Goal: Task Accomplishment & Management: Manage account settings

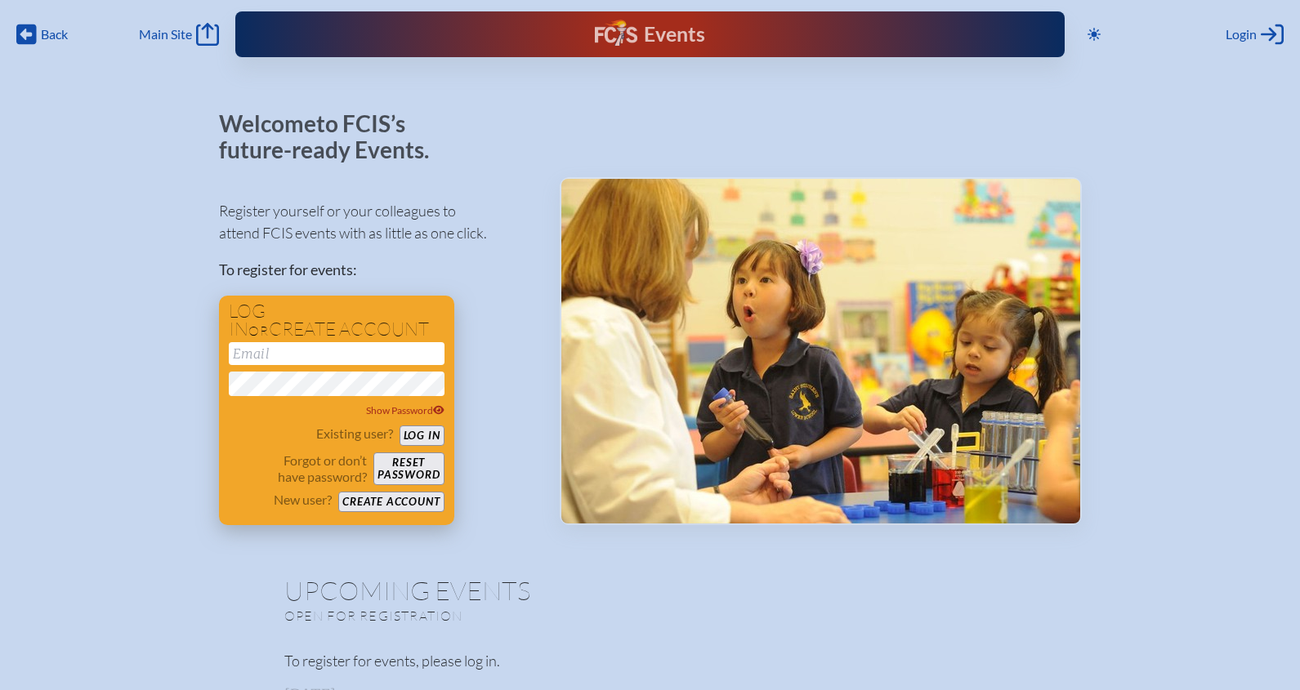
type input "[EMAIL_ADDRESS][DOMAIN_NAME]"
click at [429, 428] on button "Log in" at bounding box center [421, 436] width 45 height 20
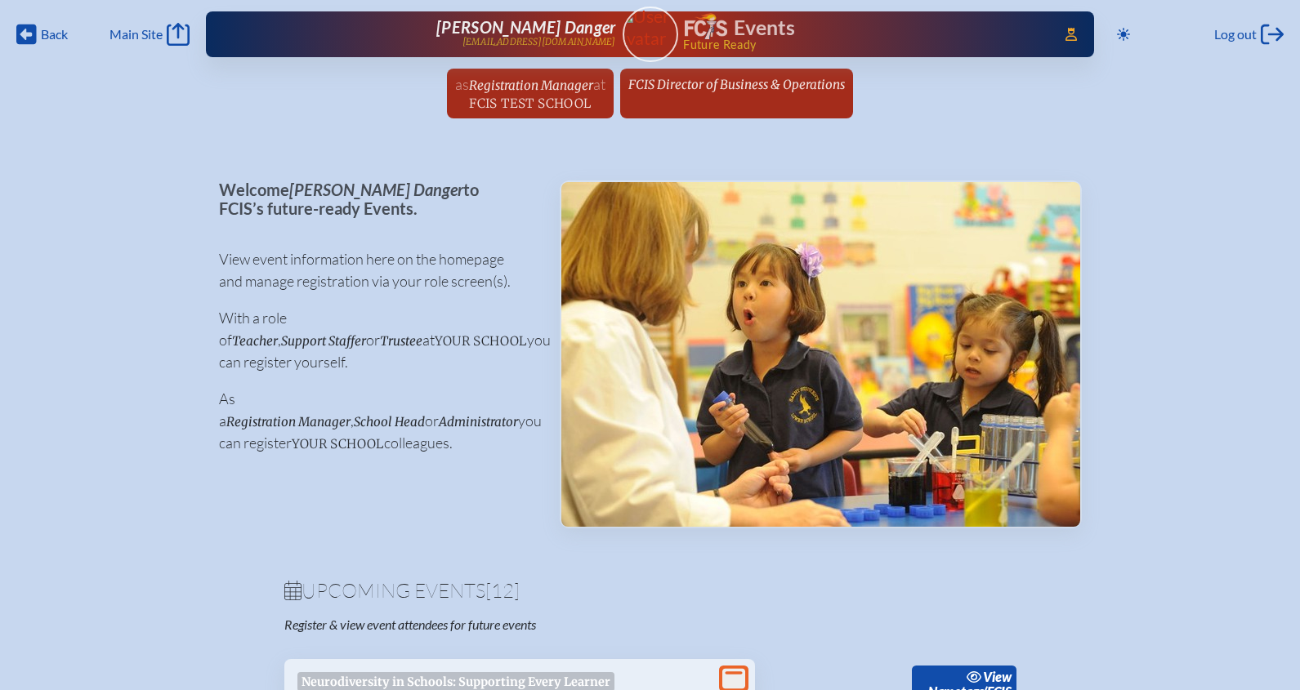
drag, startPoint x: 1058, startPoint y: 27, endPoint x: 1076, endPoint y: 47, distance: 26.6
click at [1065, 29] on icon "Access Users..." at bounding box center [1070, 34] width 11 height 13
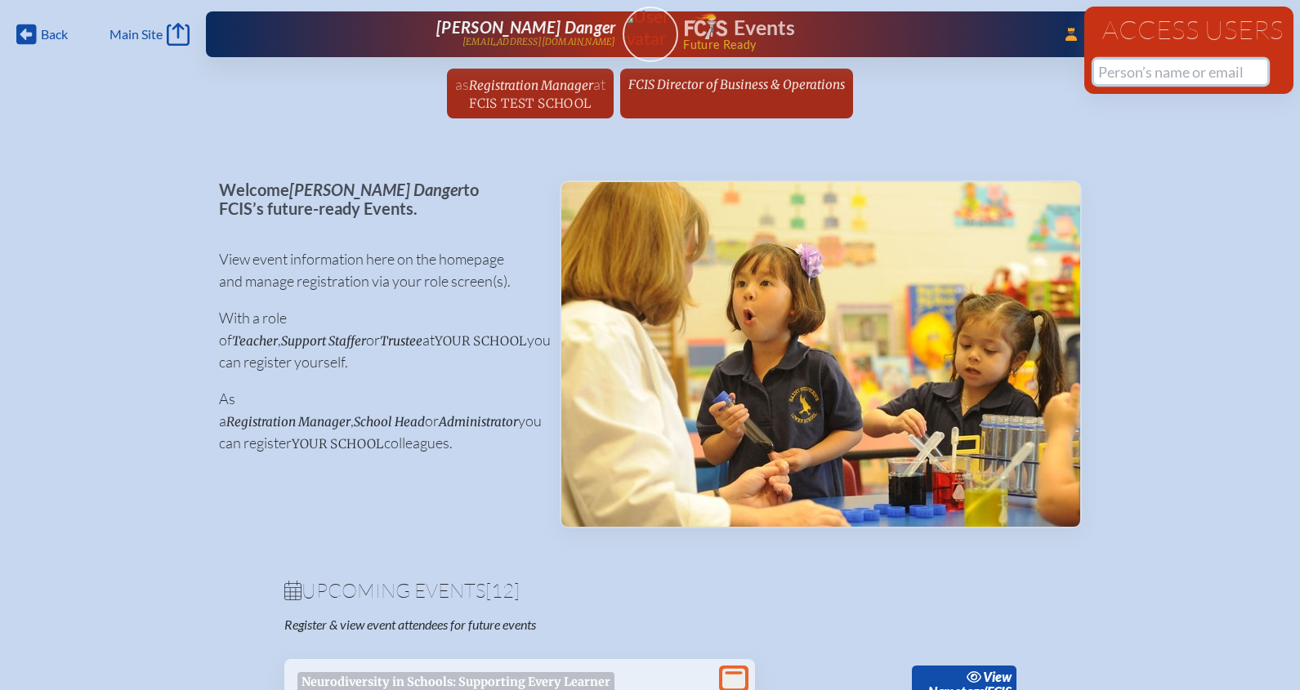
click at [1109, 76] on input "text" at bounding box center [1180, 72] width 173 height 25
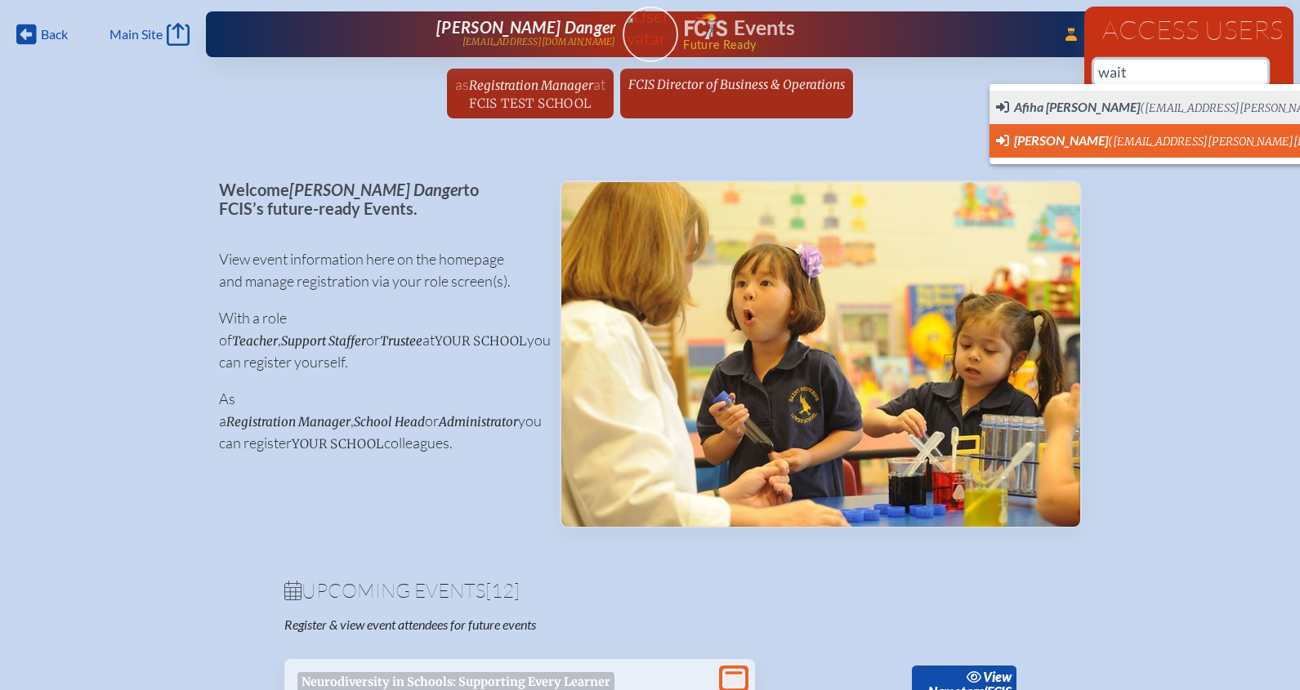
scroll to position [0, 16]
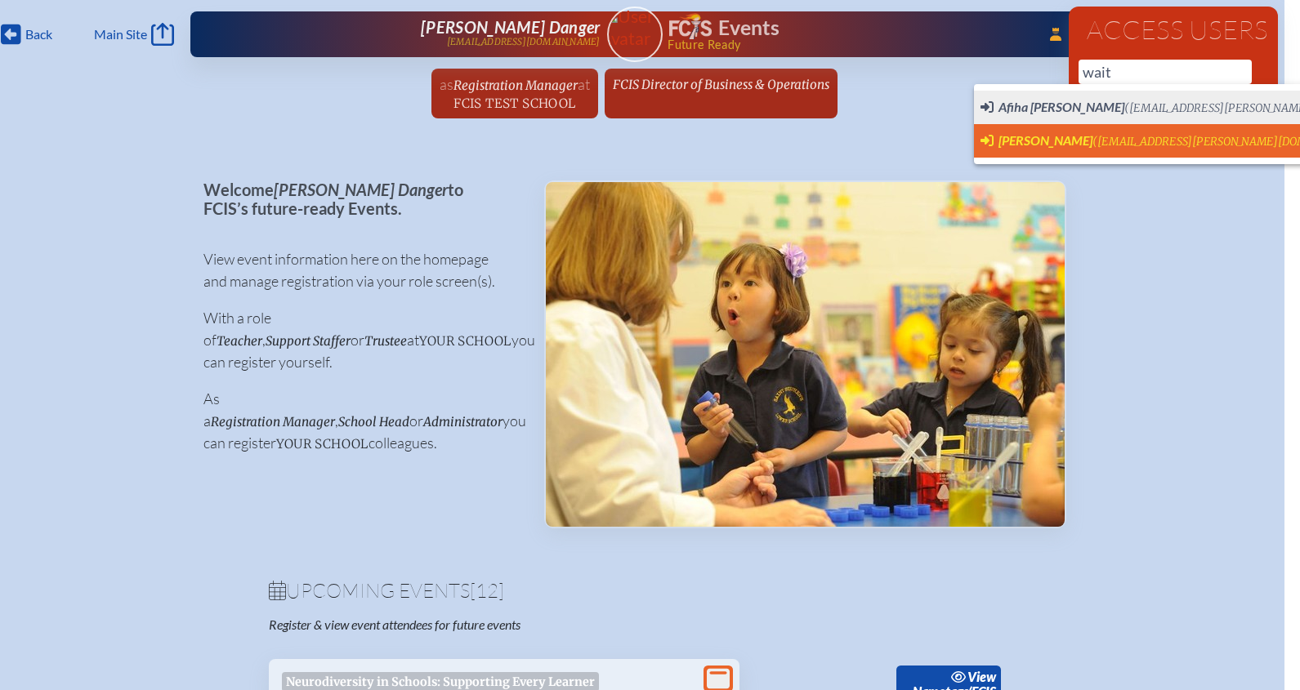
click at [1043, 141] on span "[PERSON_NAME]" at bounding box center [1045, 140] width 94 height 16
type input "[EMAIL_ADDRESS][PERSON_NAME][DOMAIN_NAME]"
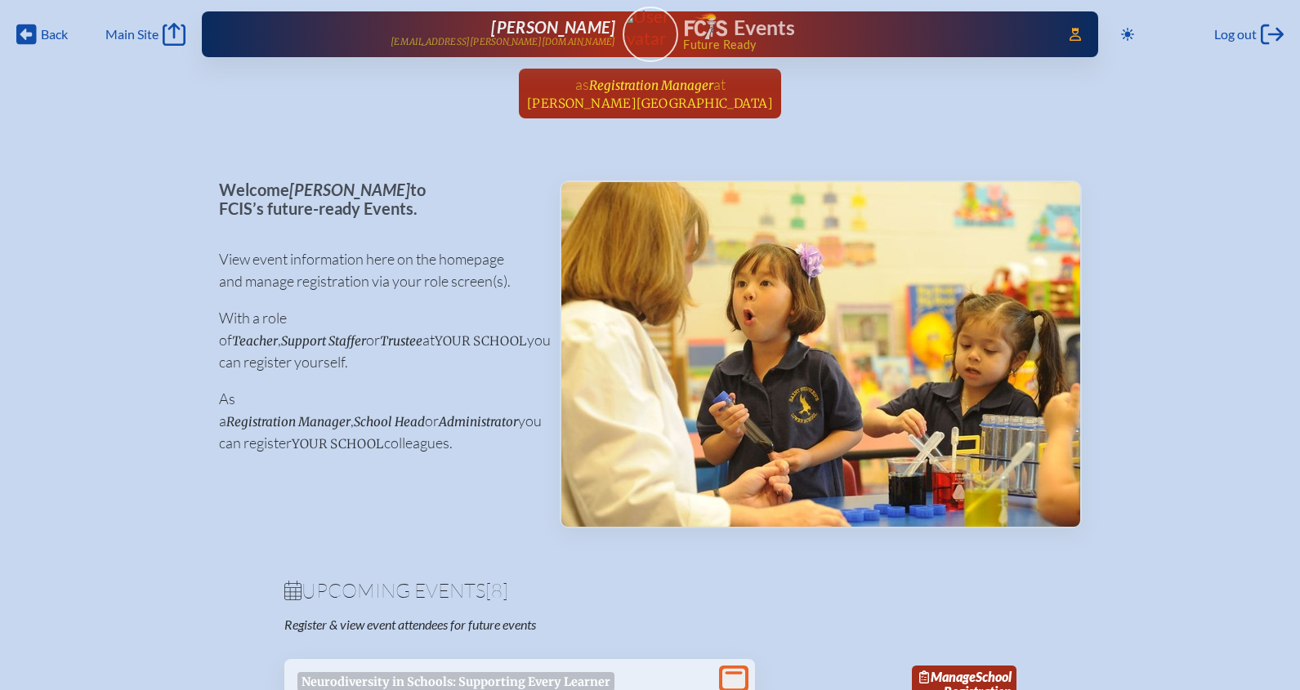
click at [647, 88] on span "Registration Manager" at bounding box center [651, 86] width 124 height 16
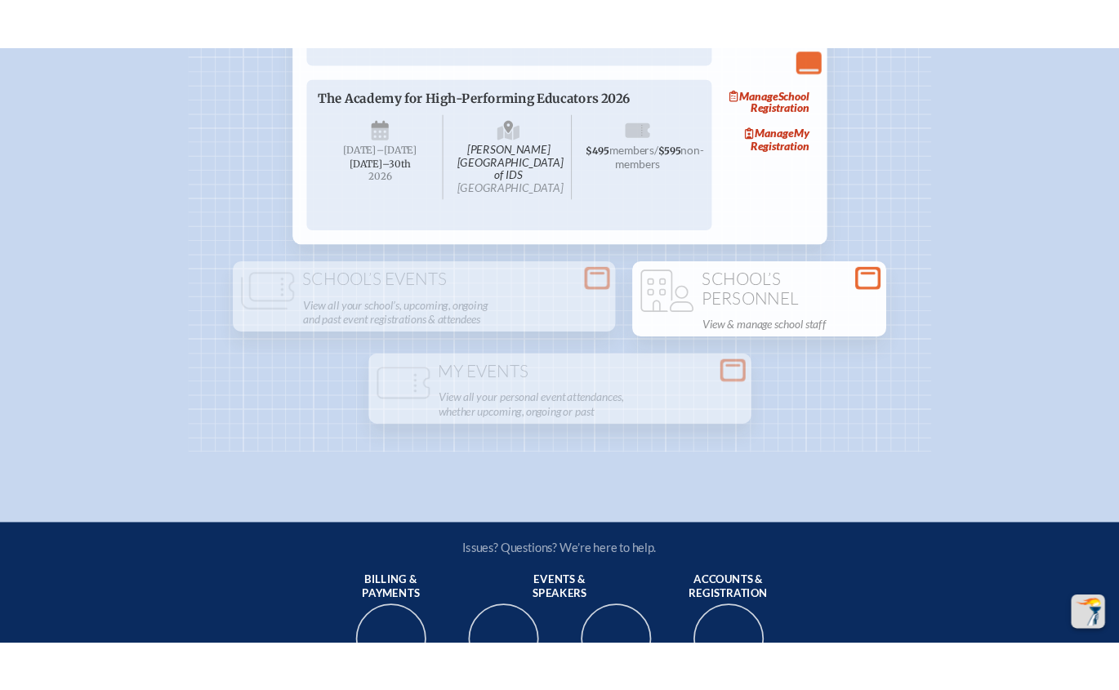
scroll to position [1838, 0]
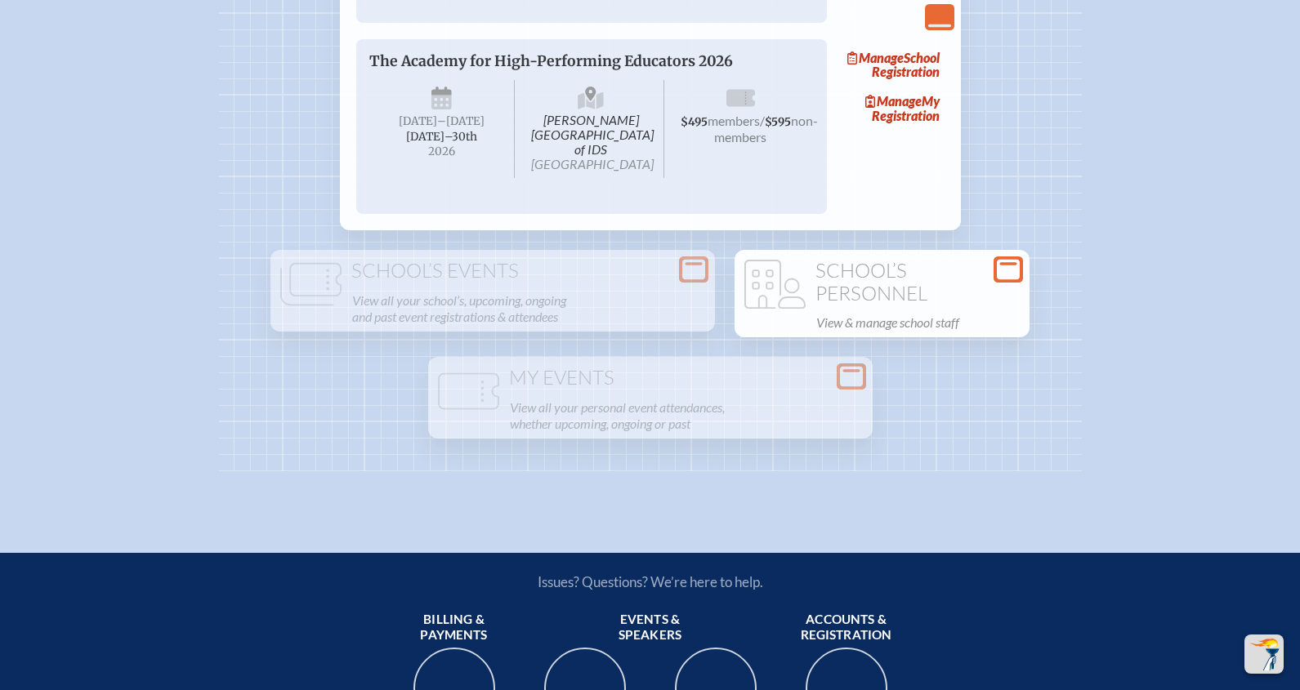
click at [916, 334] on p "View & manage school staff" at bounding box center [917, 322] width 203 height 23
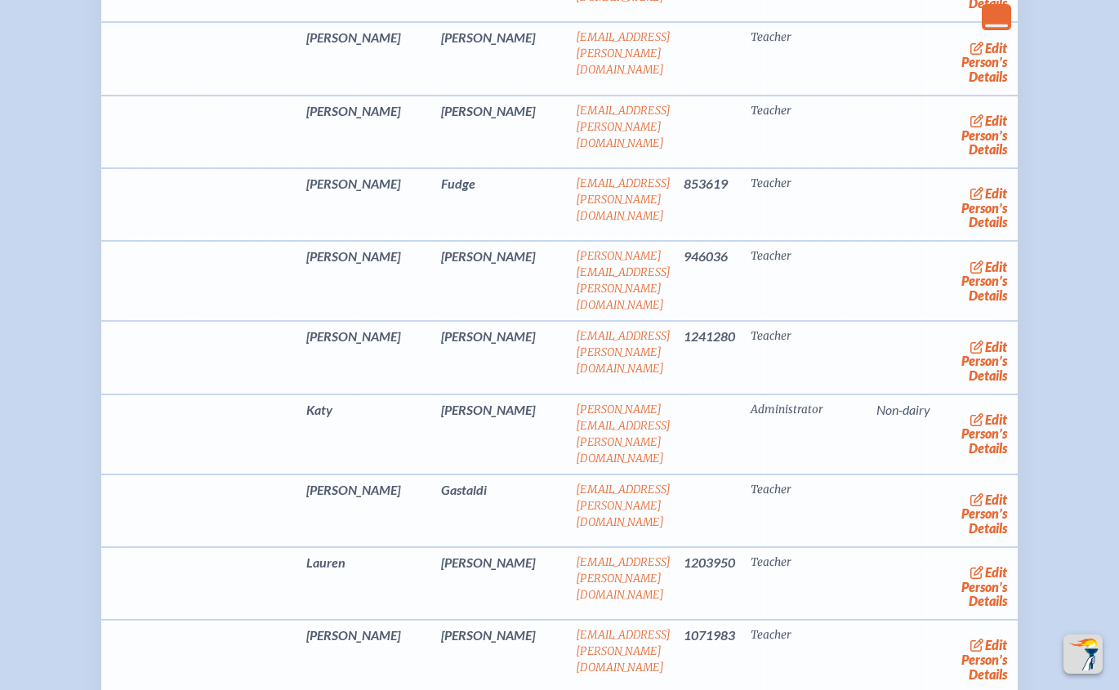
scroll to position [7148, 0]
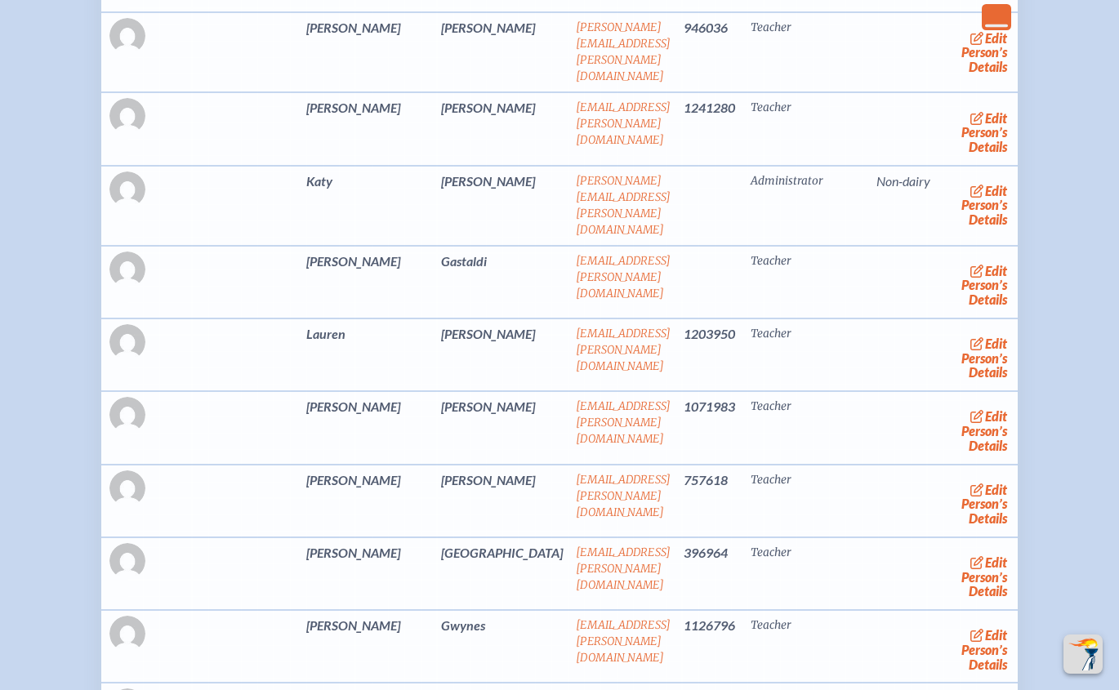
drag, startPoint x: 806, startPoint y: 248, endPoint x: 824, endPoint y: 253, distance: 18.6
click at [806, 246] on td "Administrator" at bounding box center [807, 206] width 126 height 80
click at [957, 231] on link "edit Person’s Details" at bounding box center [984, 205] width 55 height 51
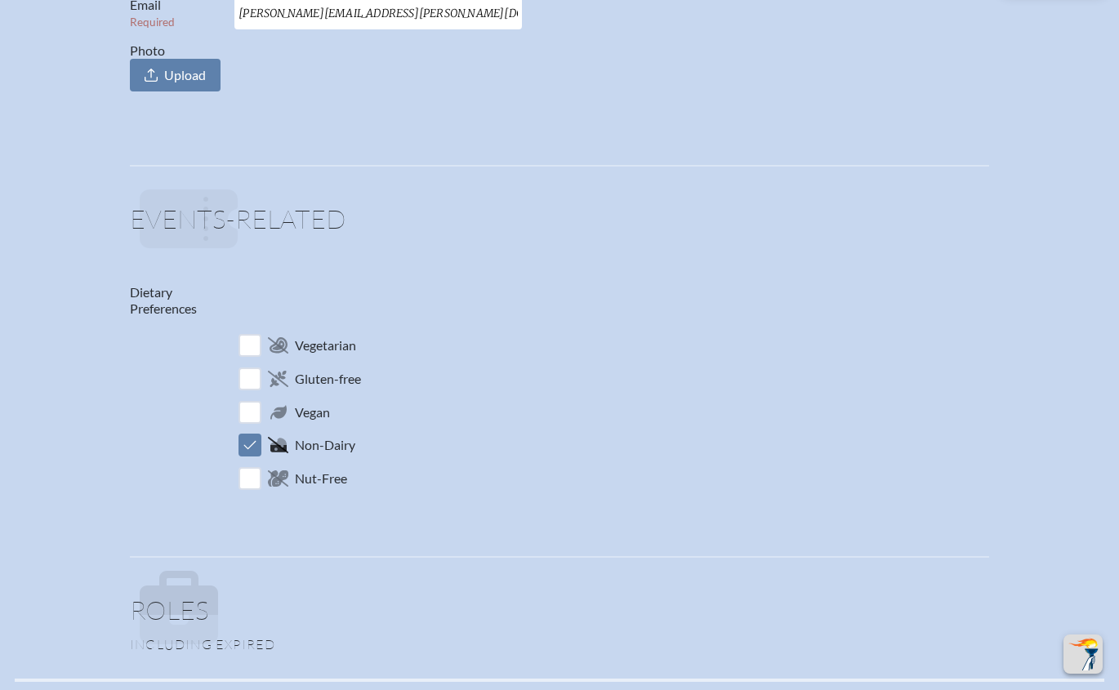
scroll to position [817, 0]
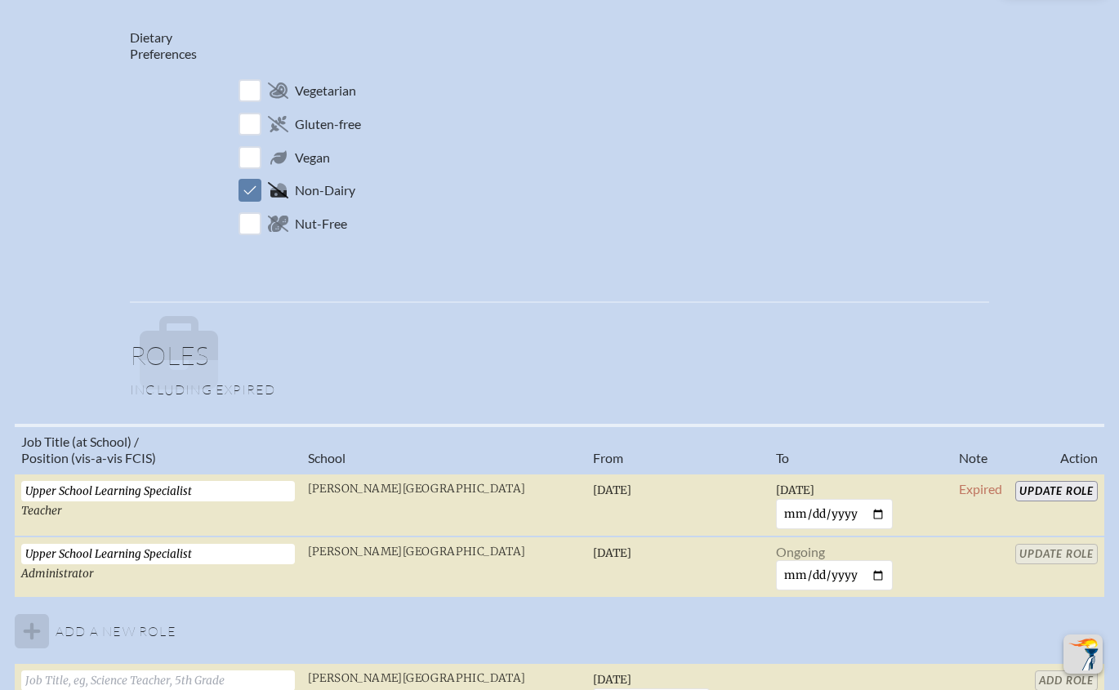
drag, startPoint x: 215, startPoint y: 497, endPoint x: -23, endPoint y: 485, distance: 238.0
click at [0, 485] on html "Back Back Main Site Main Site Toggle to Dark Mode Log out Log out Access Users.…" at bounding box center [559, 438] width 1119 height 2511
drag, startPoint x: 678, startPoint y: 174, endPoint x: 453, endPoint y: 180, distance: 224.7
click at [678, 175] on p "Non-Dairy" at bounding box center [611, 191] width 755 height 32
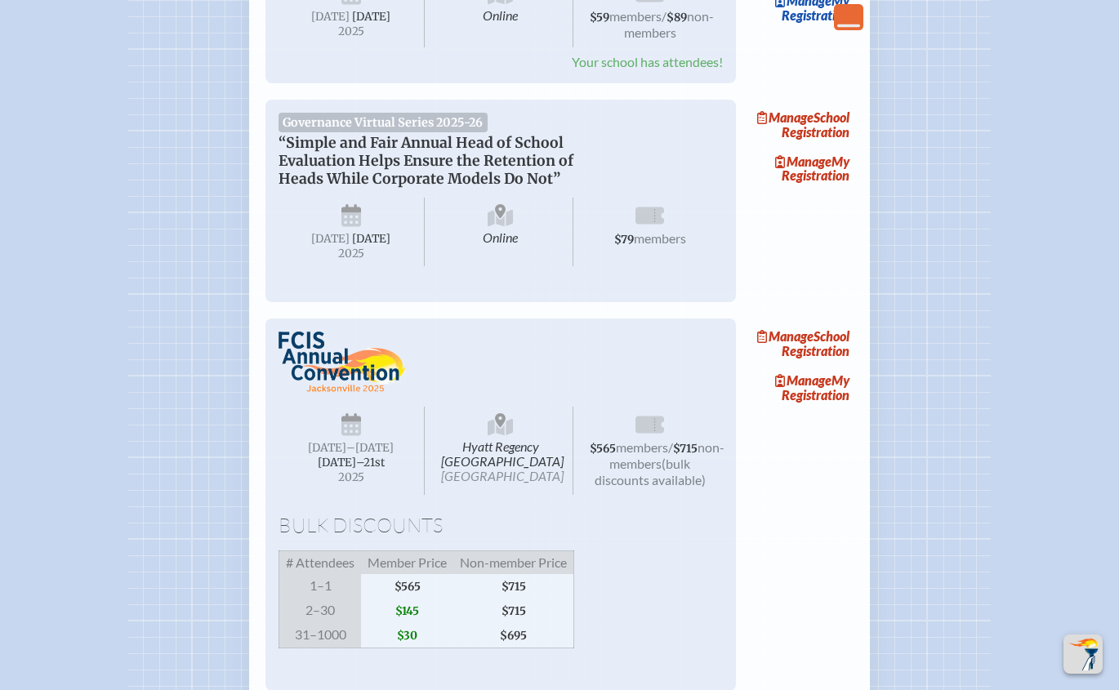
scroll to position [7148, 0]
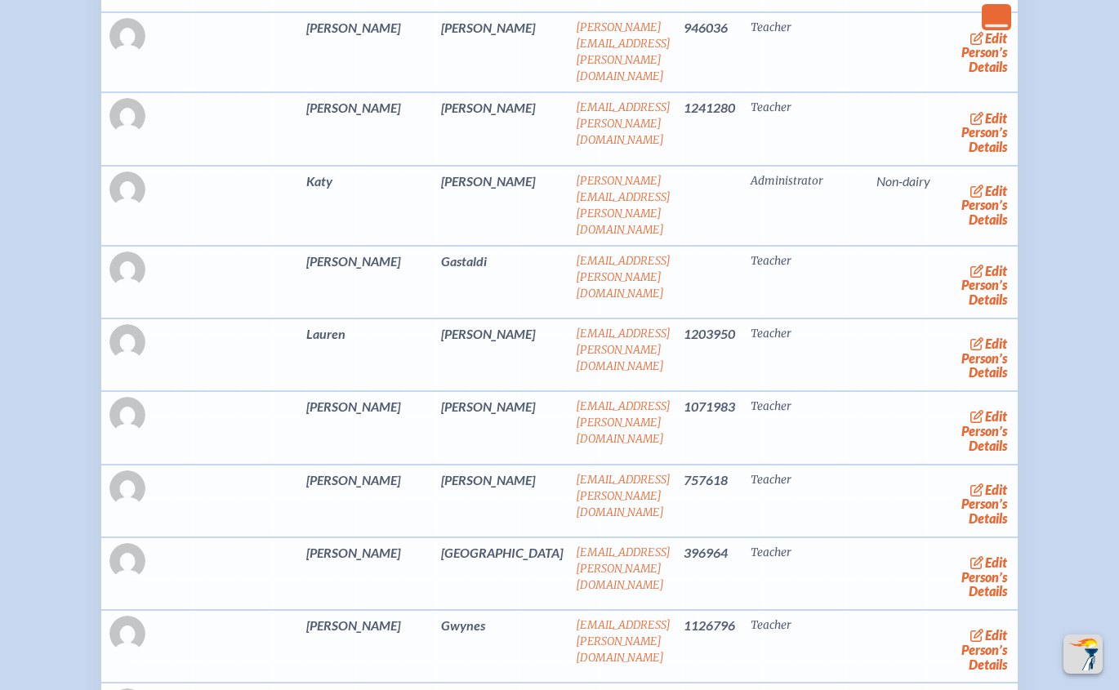
click at [957, 384] on link "edit Person’s Details" at bounding box center [984, 357] width 55 height 51
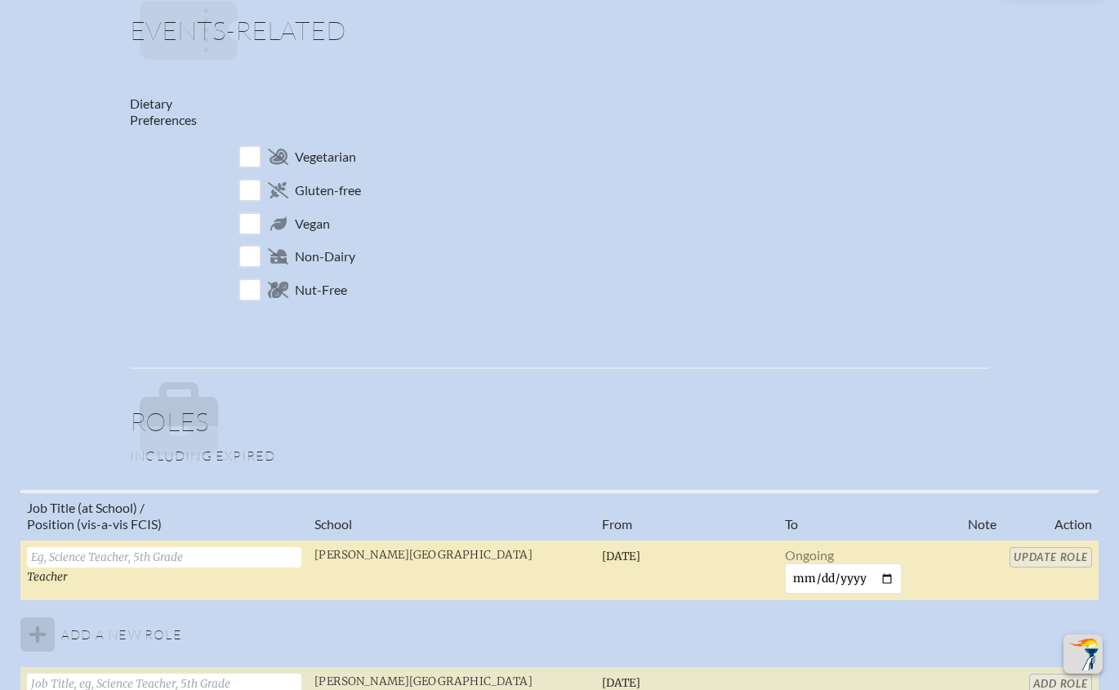
scroll to position [919, 0]
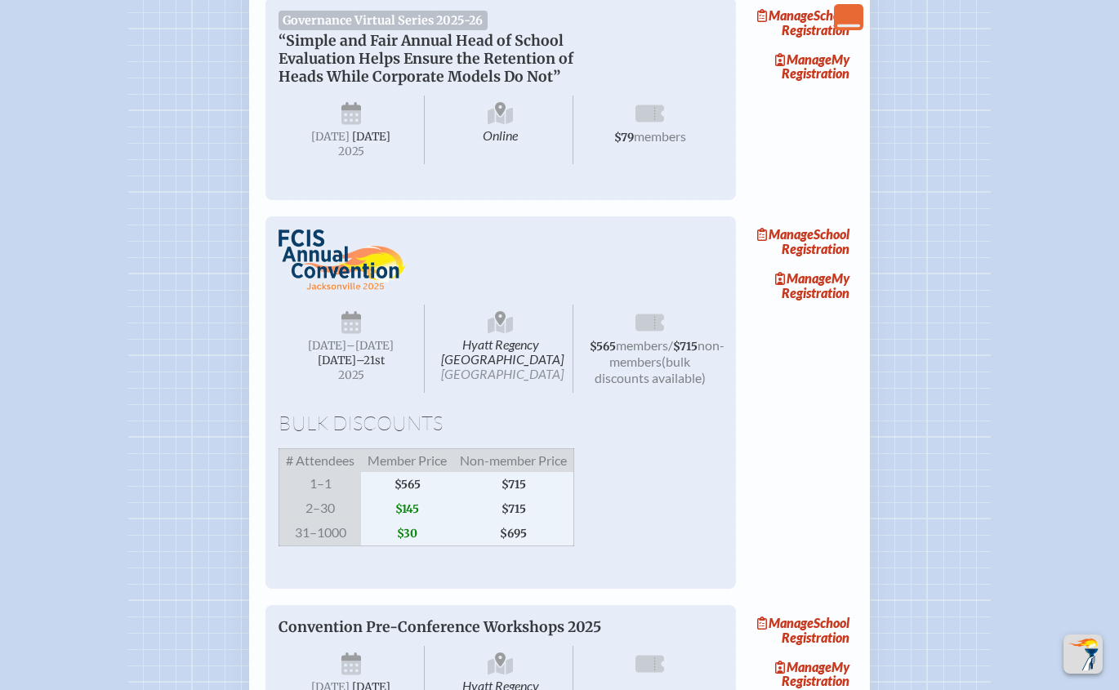
scroll to position [7239, 0]
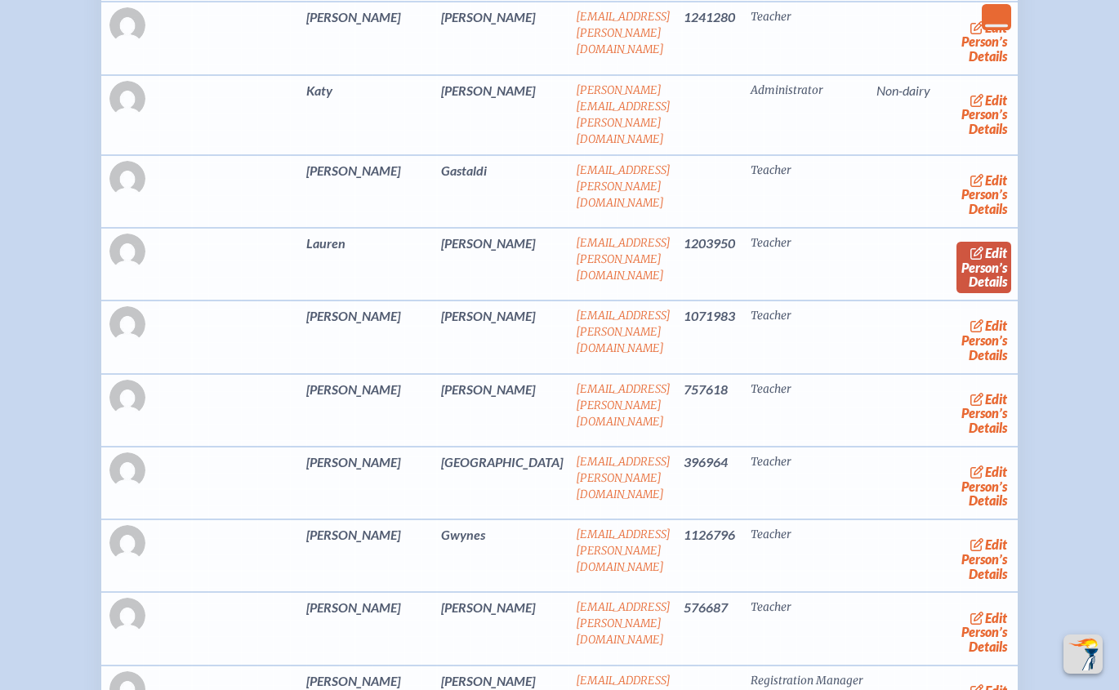
click at [957, 293] on link "edit Person’s Details" at bounding box center [984, 267] width 55 height 51
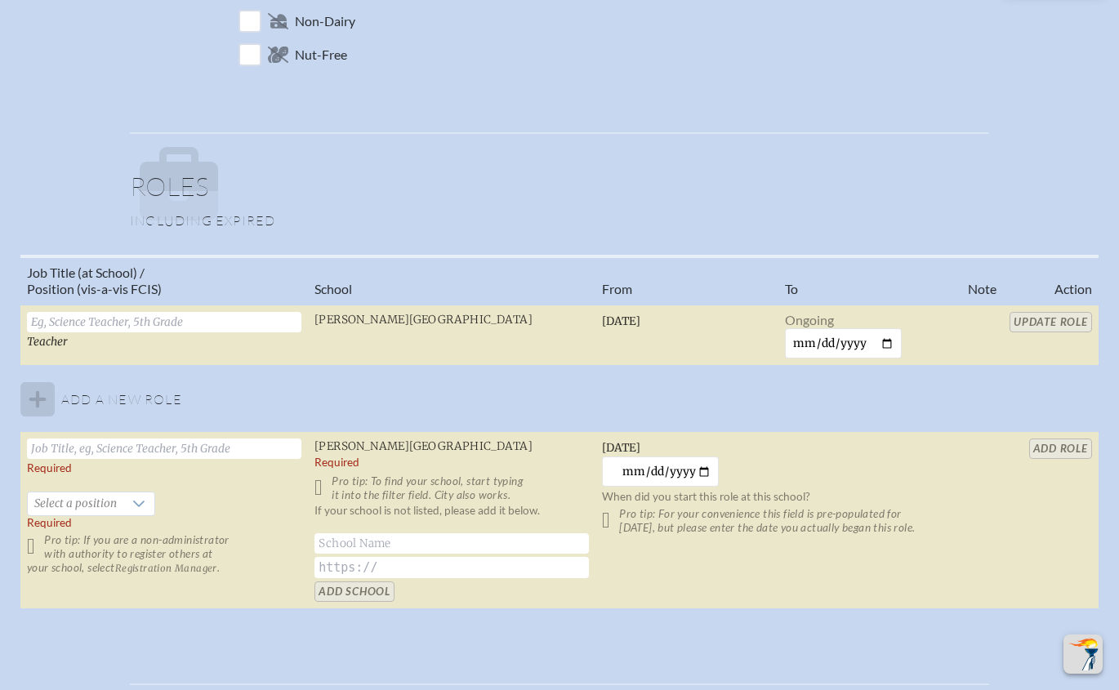
scroll to position [1021, 0]
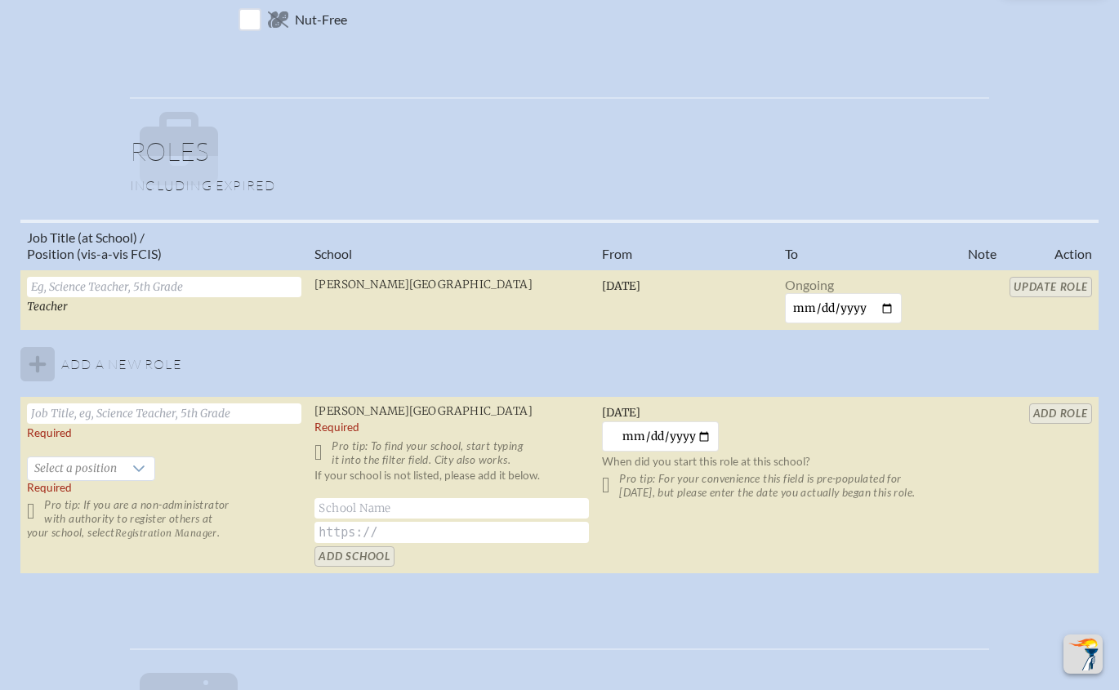
click at [200, 408] on input "text" at bounding box center [164, 414] width 274 height 20
paste input "Guidance Counselor"
type input "Guidance Counselor"
click at [132, 470] on icon at bounding box center [138, 468] width 13 height 13
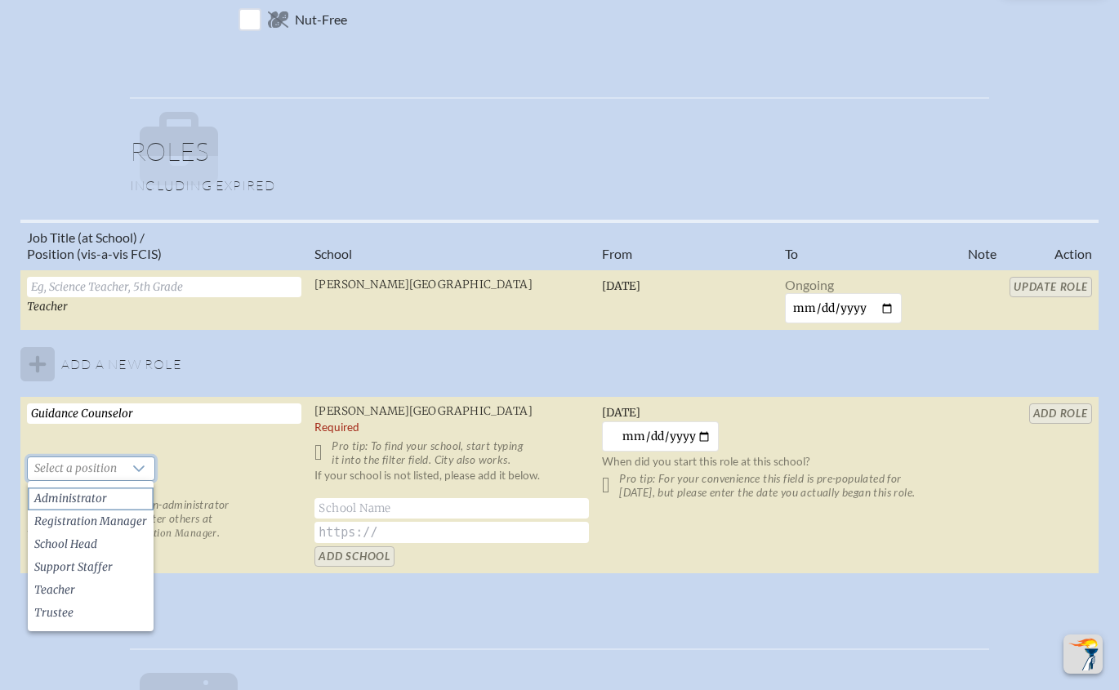
click at [106, 499] on li "Administrator" at bounding box center [91, 499] width 126 height 23
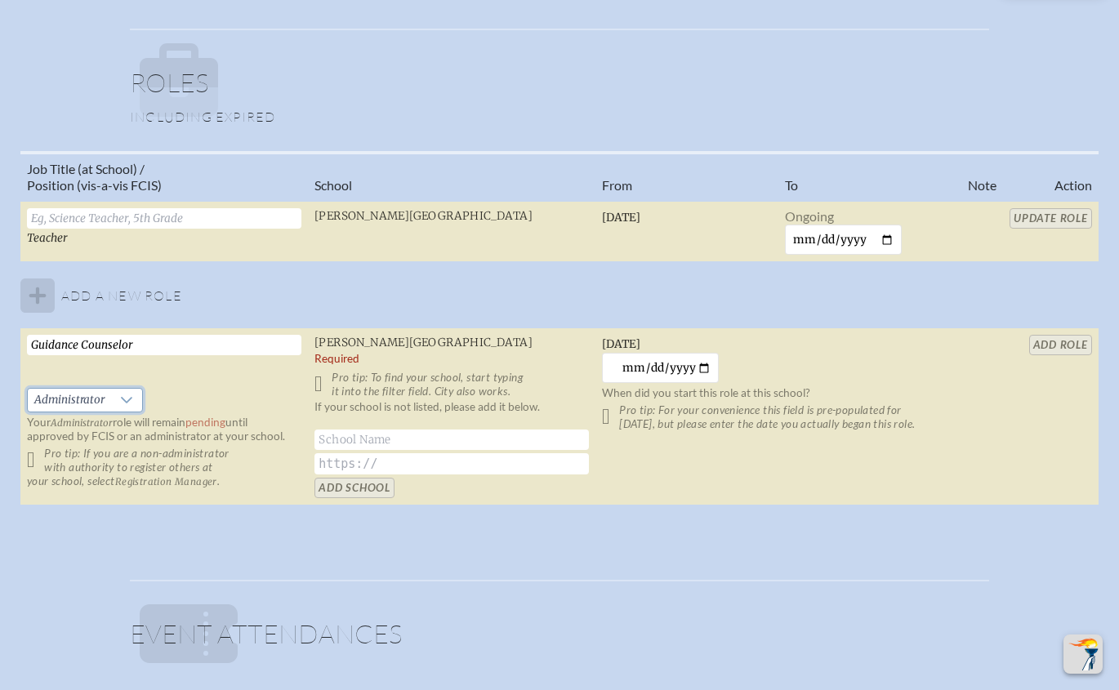
scroll to position [1123, 0]
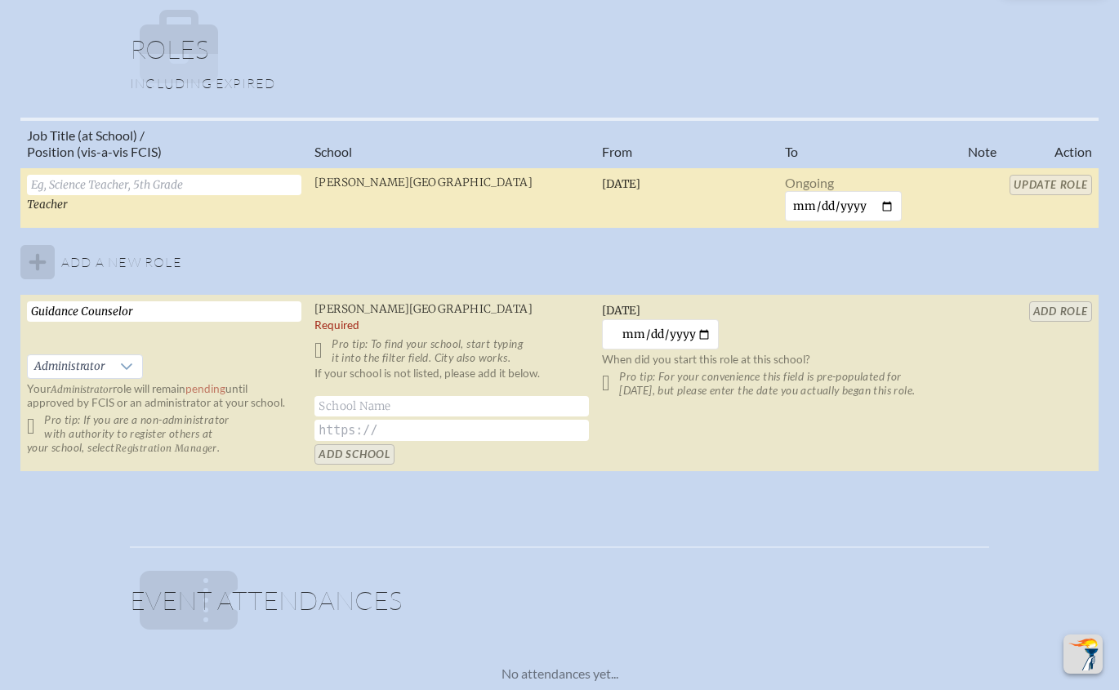
click at [172, 192] on input "text" at bounding box center [164, 185] width 274 height 20
paste input "Guidance Counselor"
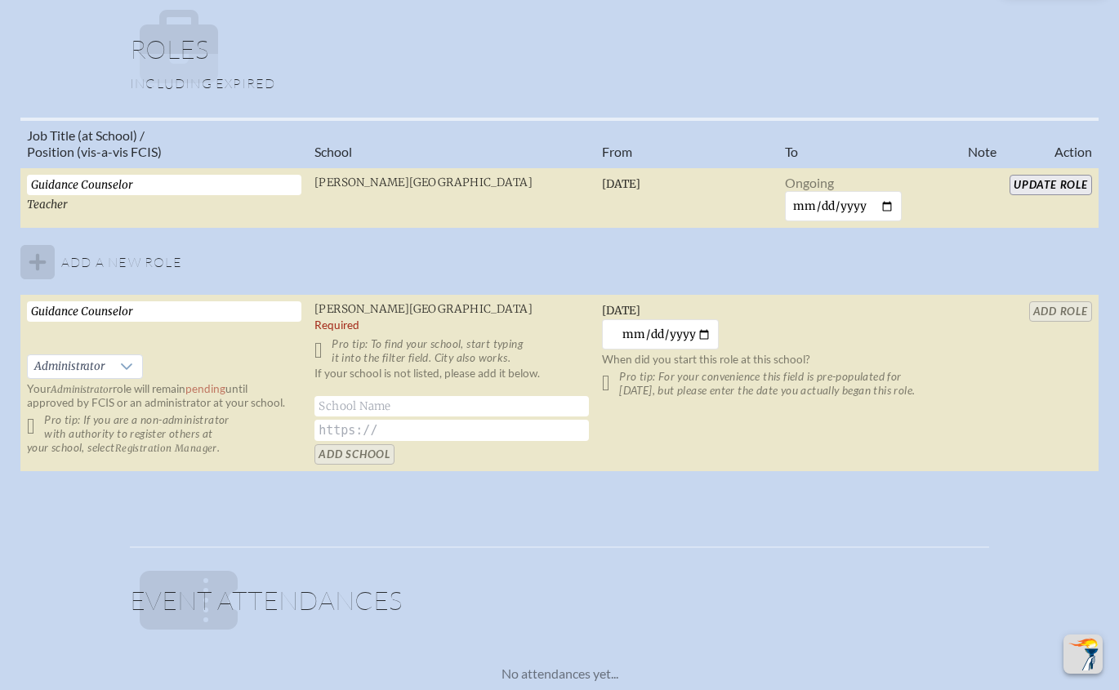
type input "Guidance Counselor"
drag, startPoint x: 146, startPoint y: 301, endPoint x: -27, endPoint y: 300, distance: 173.2
click at [0, 300] on html "Back Back Main Site Main Site Toggle to Dark Mode Log out Log out Access Users.…" at bounding box center [559, 101] width 1119 height 2448
drag, startPoint x: 679, startPoint y: 81, endPoint x: 782, endPoint y: 109, distance: 106.6
click at [684, 80] on p at bounding box center [565, 49] width 850 height 78
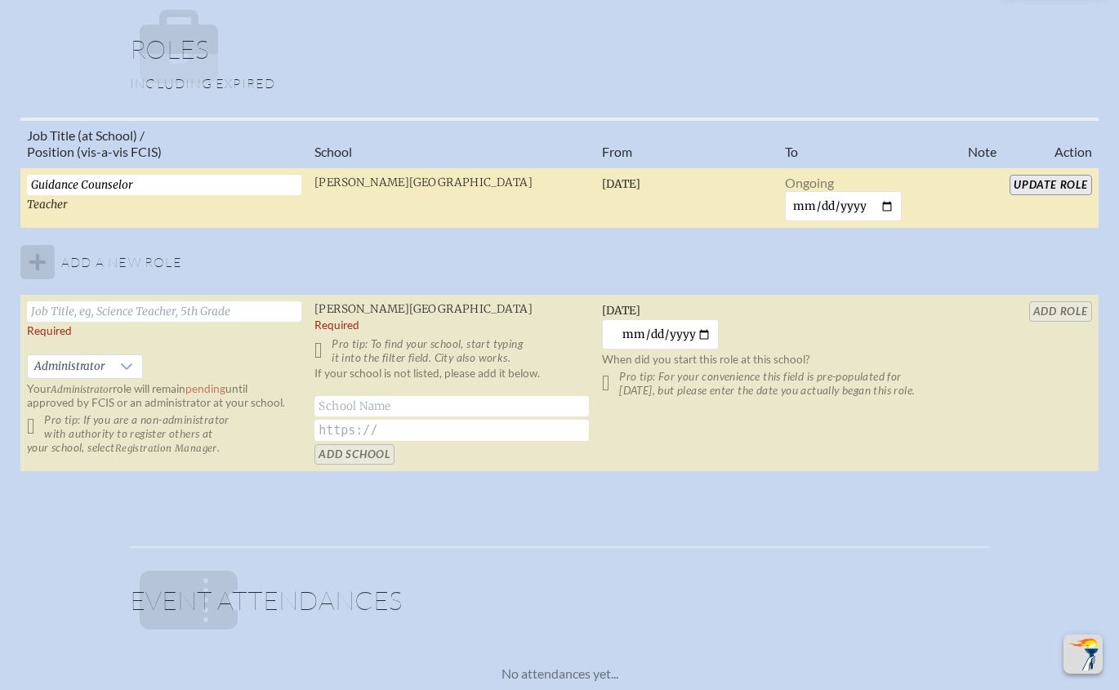
click at [1046, 182] on input "Update Role" at bounding box center [1051, 185] width 83 height 20
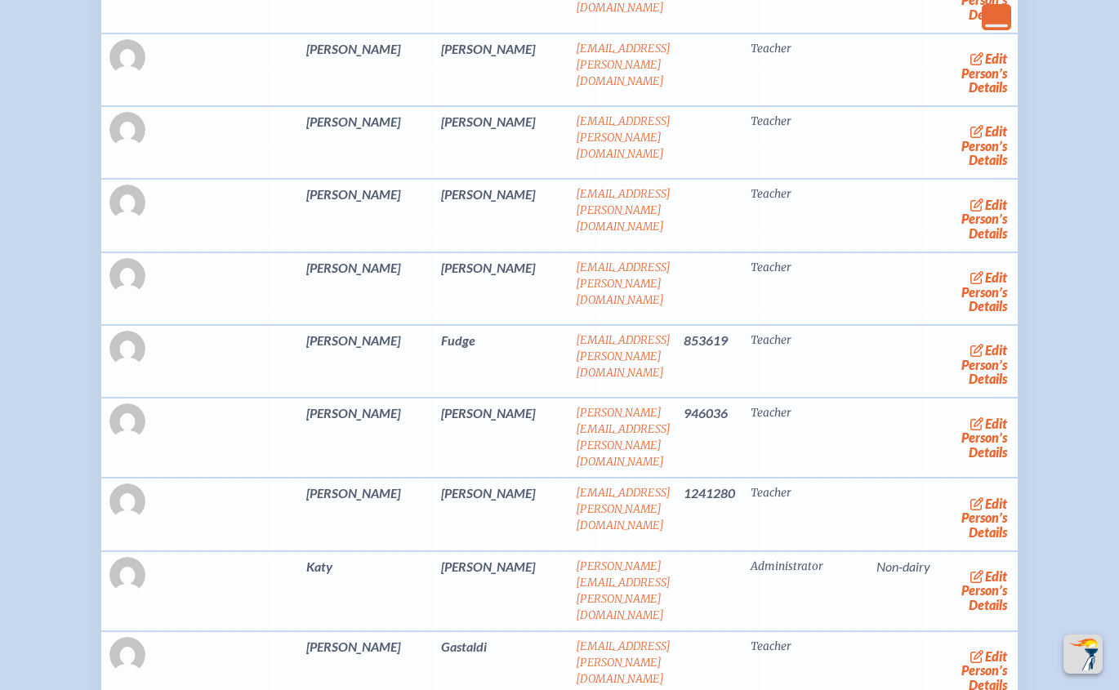
scroll to position [6900, 0]
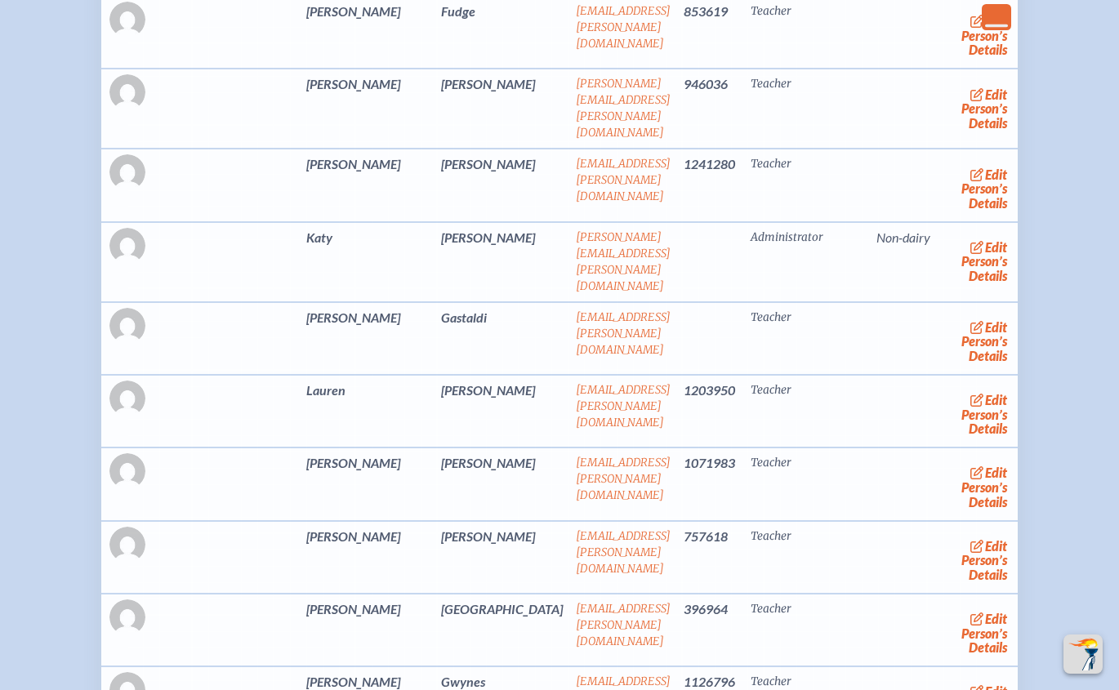
scroll to position [7148, 0]
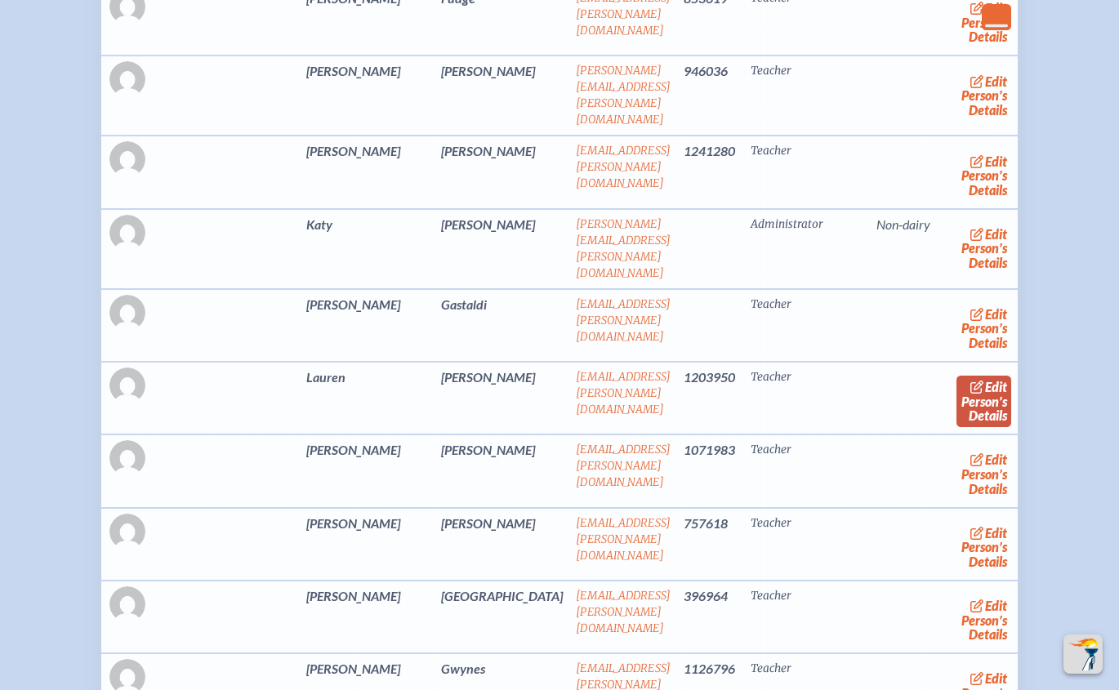
click at [970, 394] on icon at bounding box center [977, 387] width 15 height 13
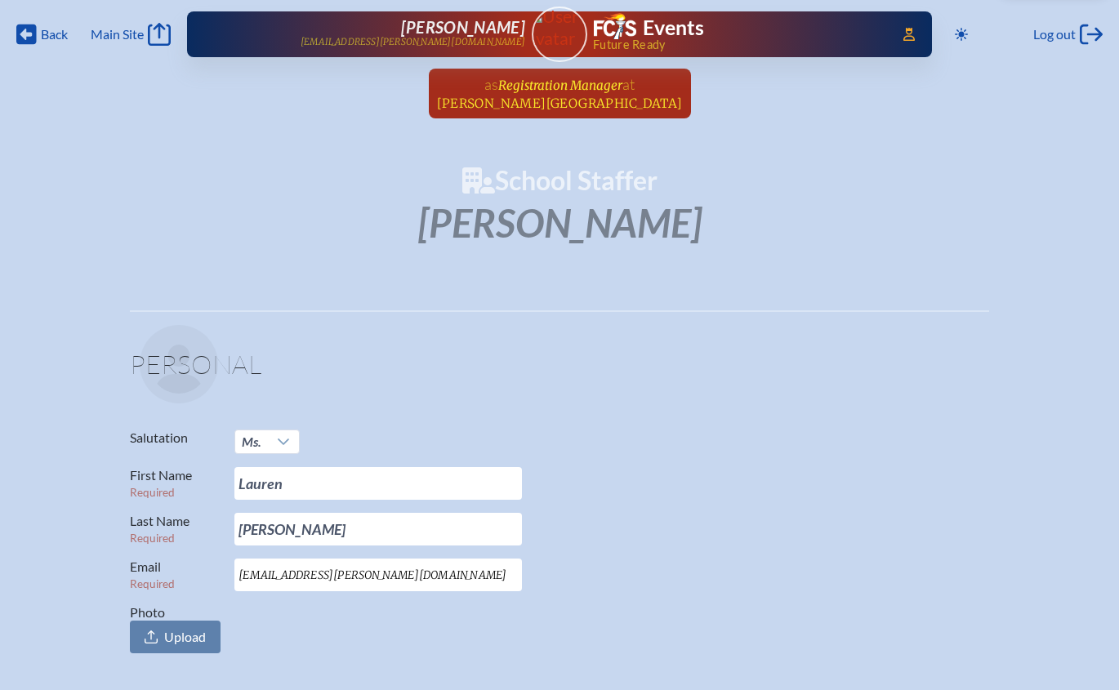
click at [551, 91] on span "Registration Manager" at bounding box center [560, 86] width 124 height 16
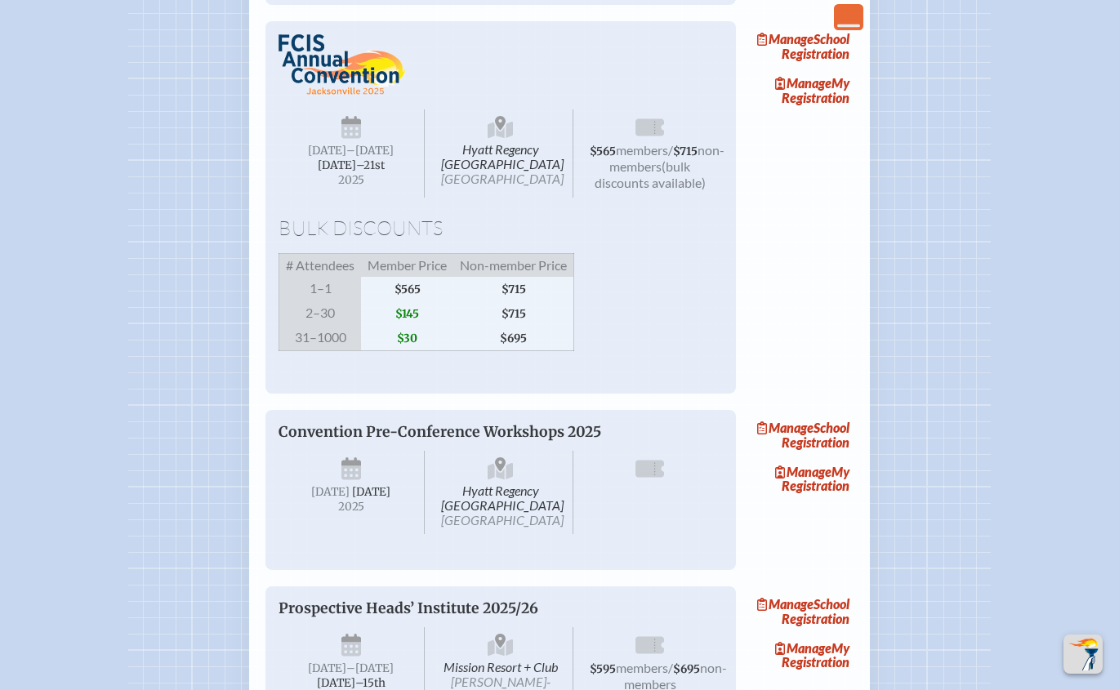
scroll to position [1123, 0]
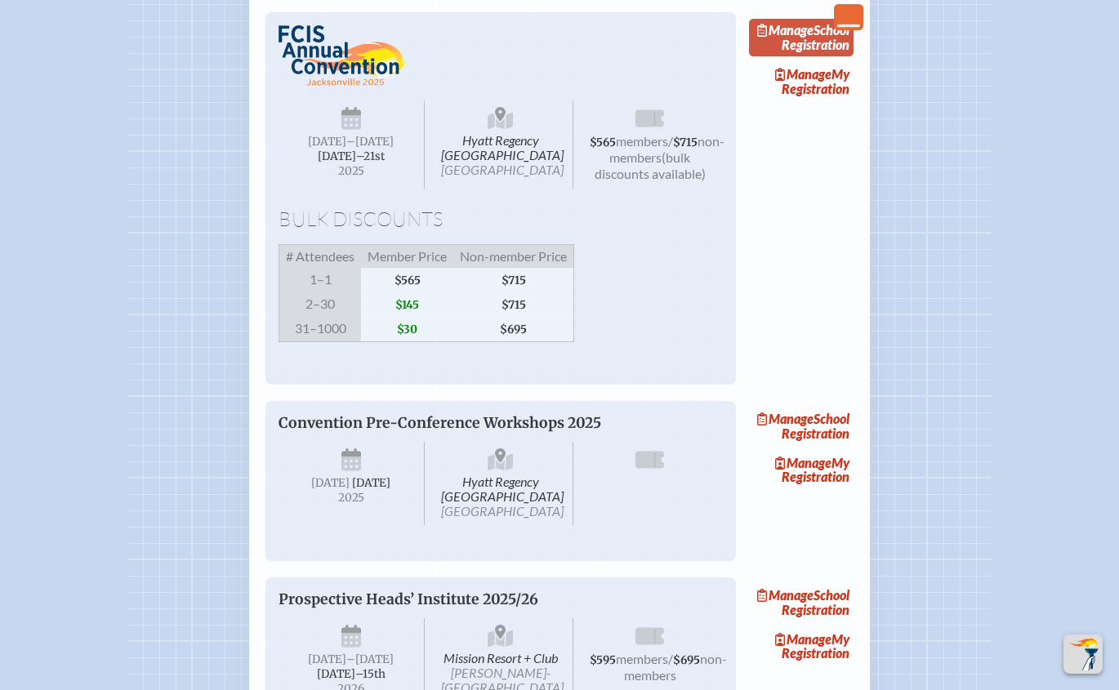
click at [769, 37] on icon at bounding box center [762, 30] width 11 height 13
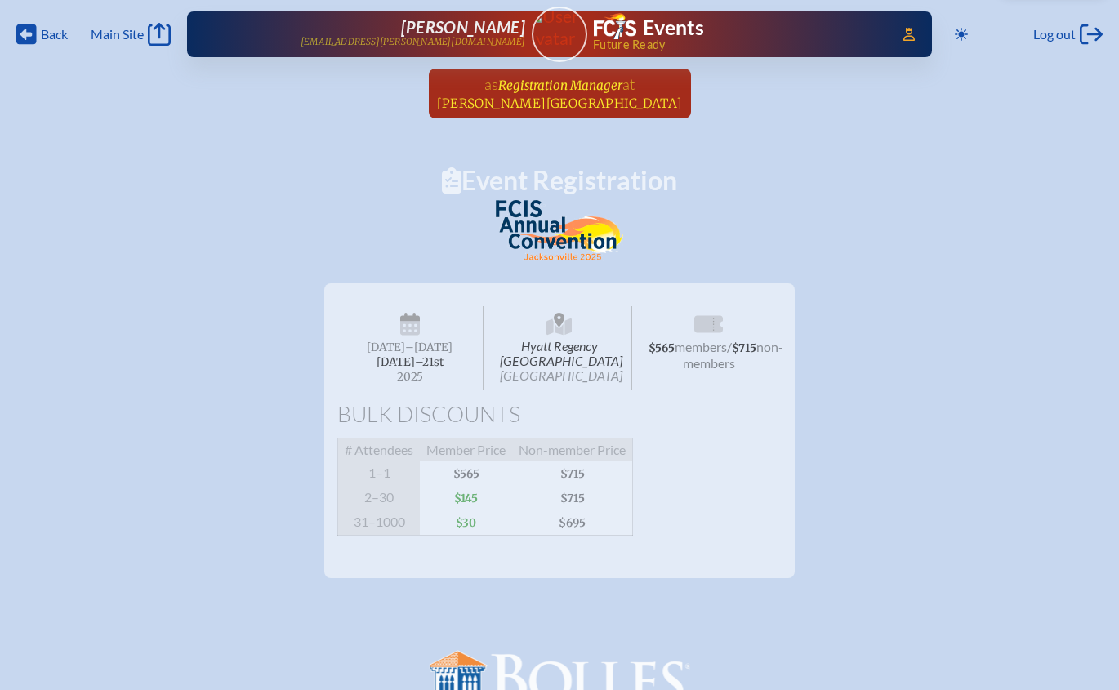
click at [559, 104] on span "Bolles School" at bounding box center [560, 104] width 246 height 16
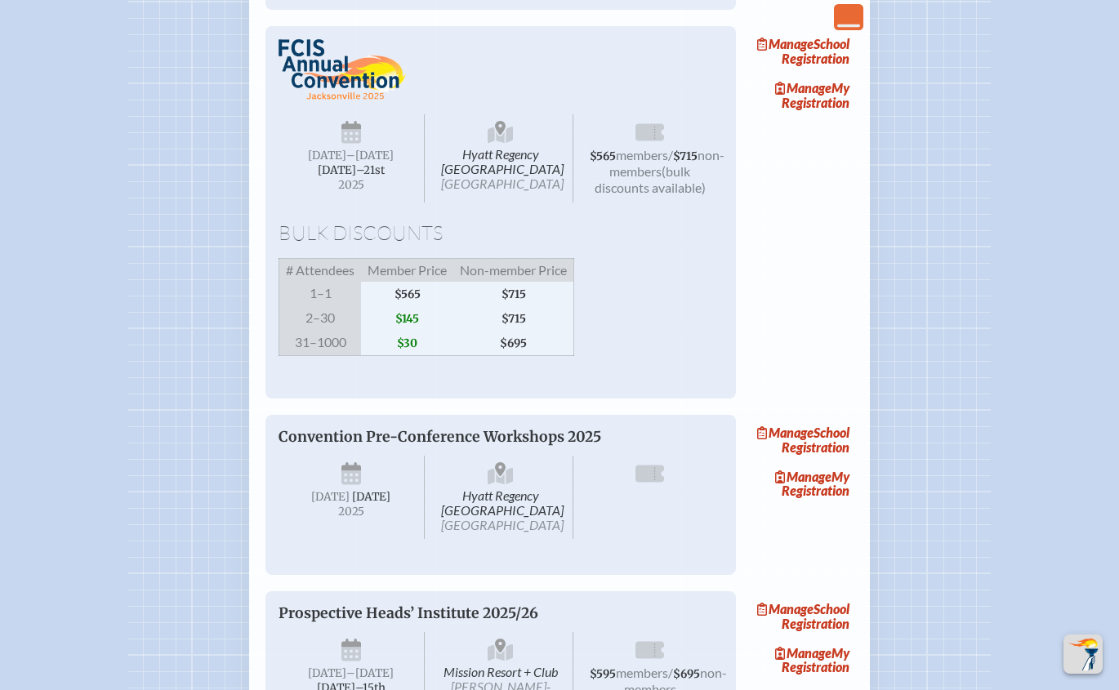
scroll to position [1123, 0]
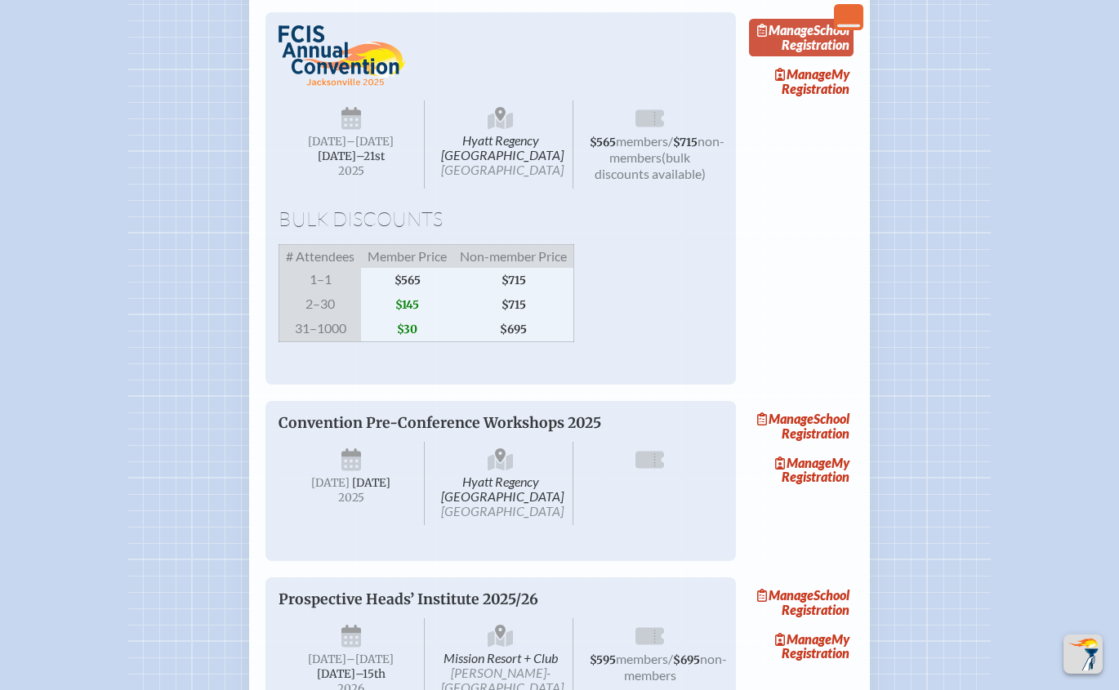
click at [830, 56] on link "Manage School Registration" at bounding box center [801, 38] width 105 height 38
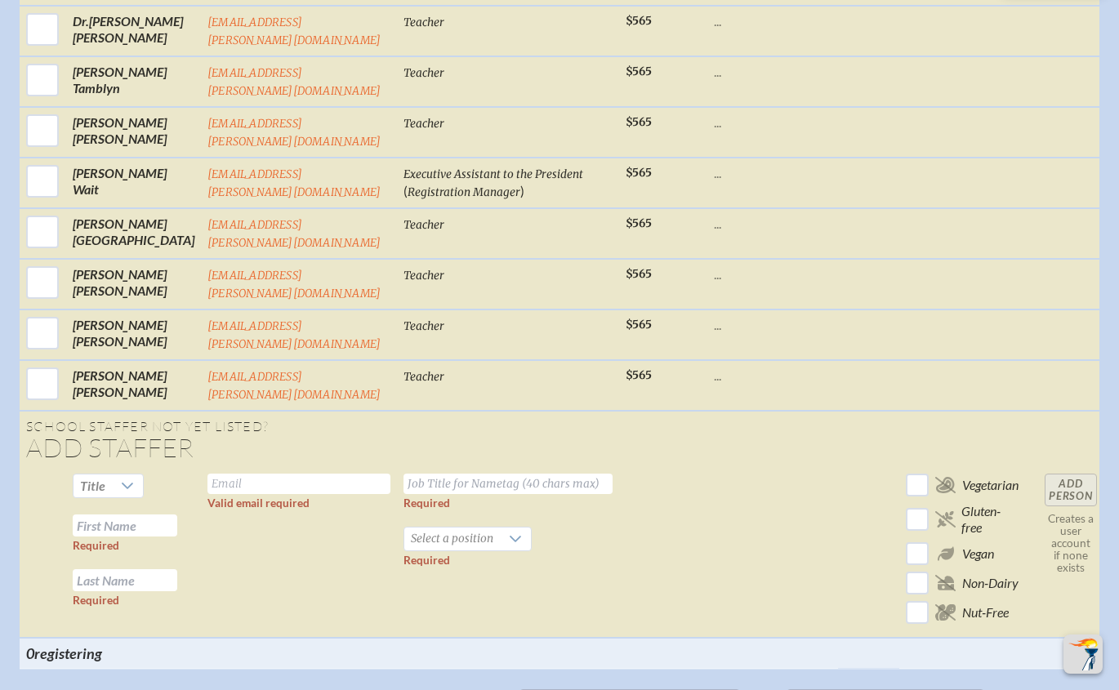
scroll to position [7404, 0]
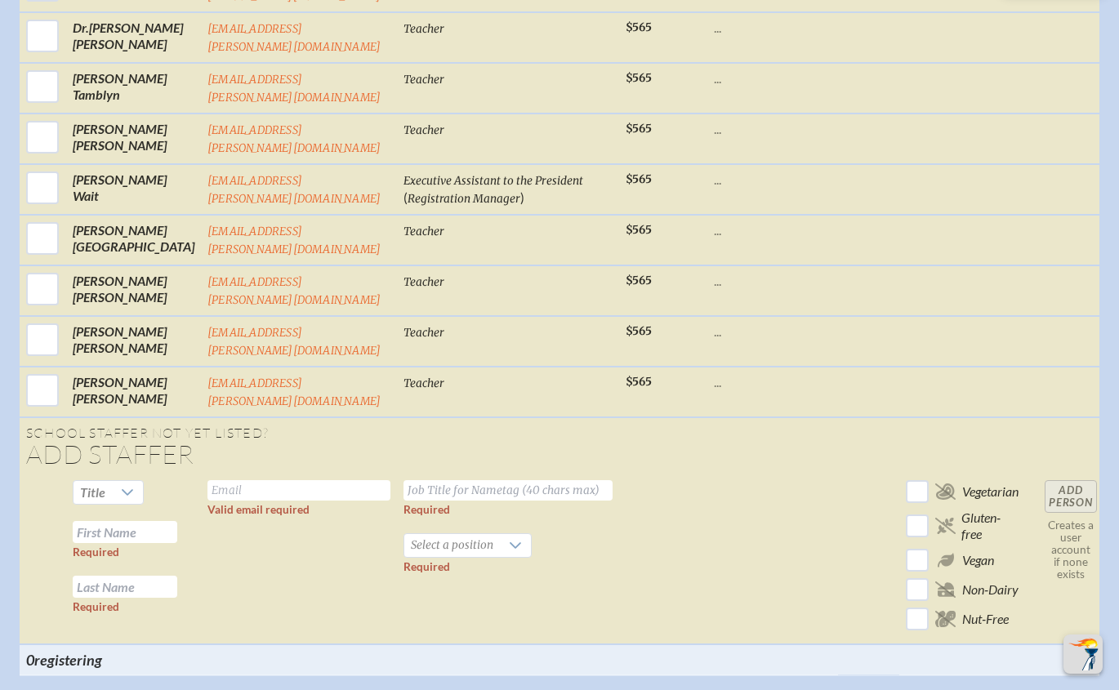
click at [638, 474] on td at bounding box center [663, 559] width 88 height 171
drag, startPoint x: 306, startPoint y: 229, endPoint x: 283, endPoint y: 231, distance: 22.2
click at [306, 480] on input "text" at bounding box center [298, 490] width 183 height 20
paste input "gentrye@bolles.org"
type input "gentrye@bolles.org"
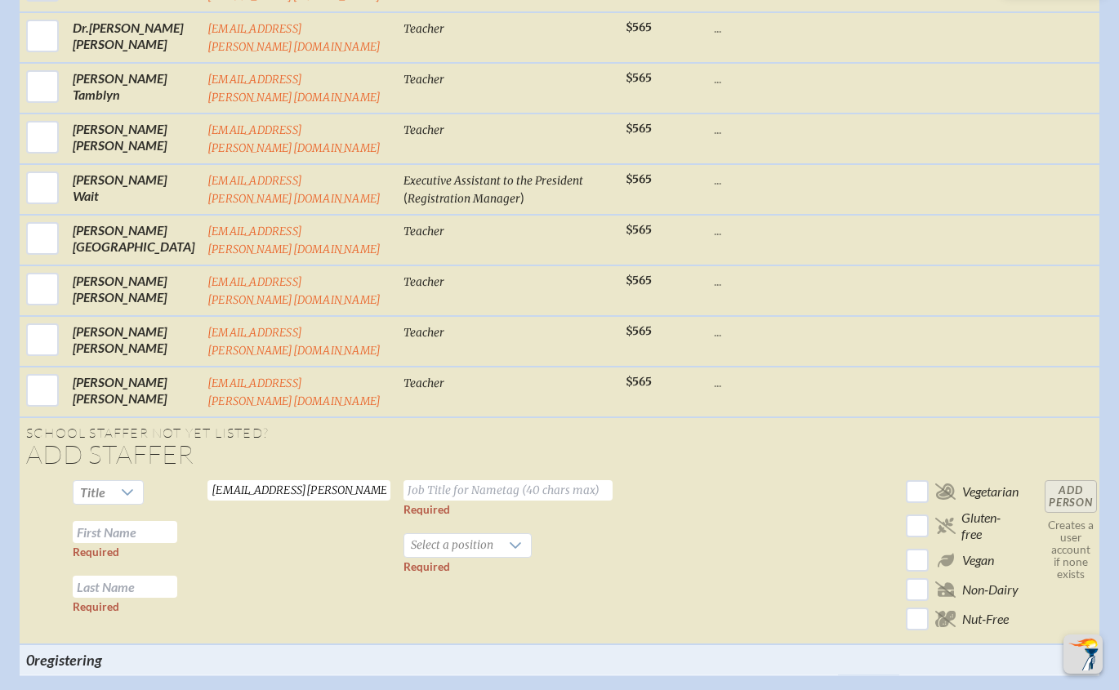
drag, startPoint x: 600, startPoint y: 342, endPoint x: 326, endPoint y: 347, distance: 273.7
click at [599, 474] on td "Required Select a position Required" at bounding box center [508, 559] width 222 height 171
click at [122, 521] on input "text" at bounding box center [125, 532] width 105 height 22
paste input "Lizz Gentry"
drag, startPoint x: 111, startPoint y: 265, endPoint x: 179, endPoint y: 270, distance: 68.0
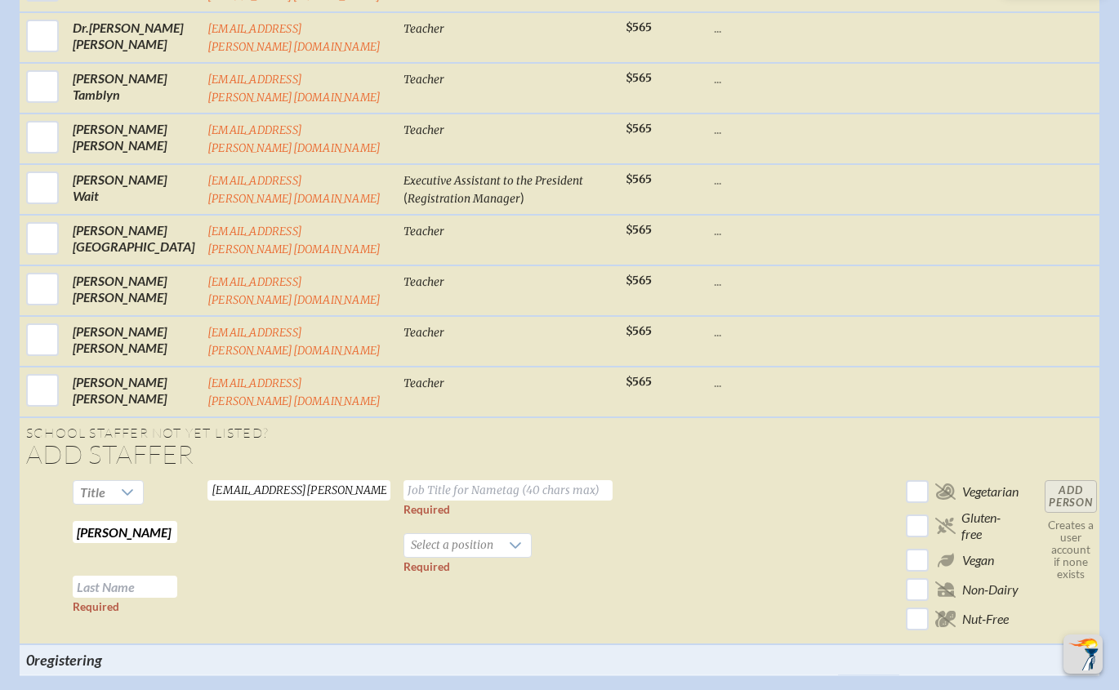
click at [179, 474] on tr "Title Lizz Gentry Required Required gentrye@bolles.org Valid email required Req…" at bounding box center [562, 559] width 1084 height 171
type input "Lizz"
paste input "Gentry"
type input "Gentry"
click at [286, 474] on td "gentrye@bolles.org Valid email required" at bounding box center [299, 559] width 196 height 171
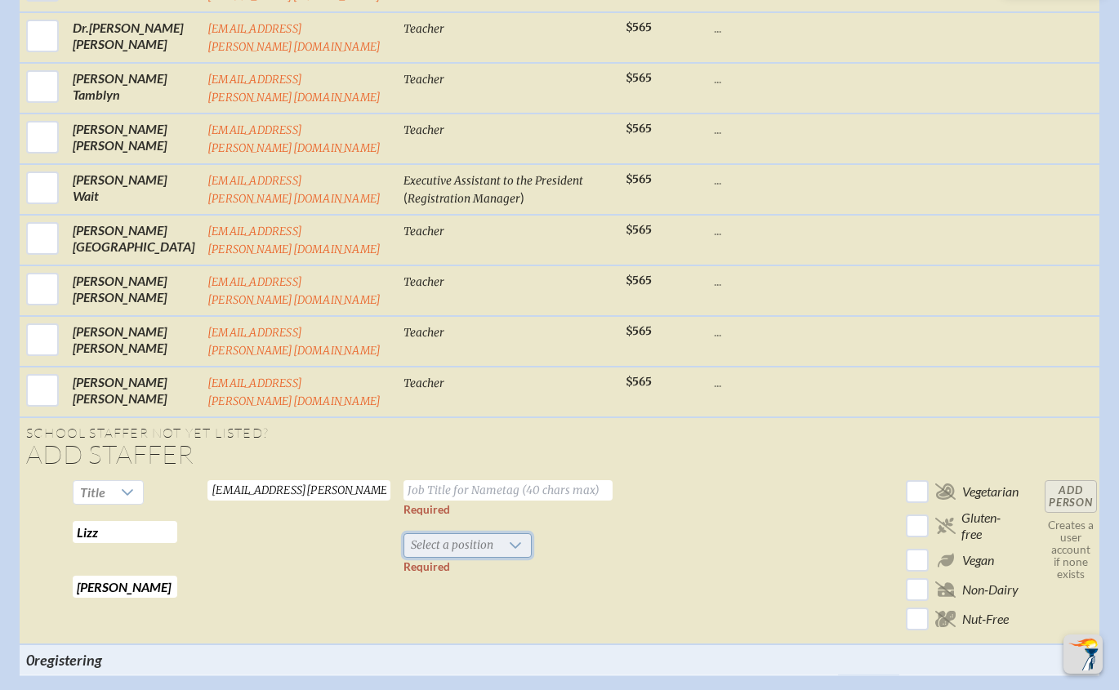
click at [416, 534] on span "Select a position" at bounding box center [452, 545] width 96 height 23
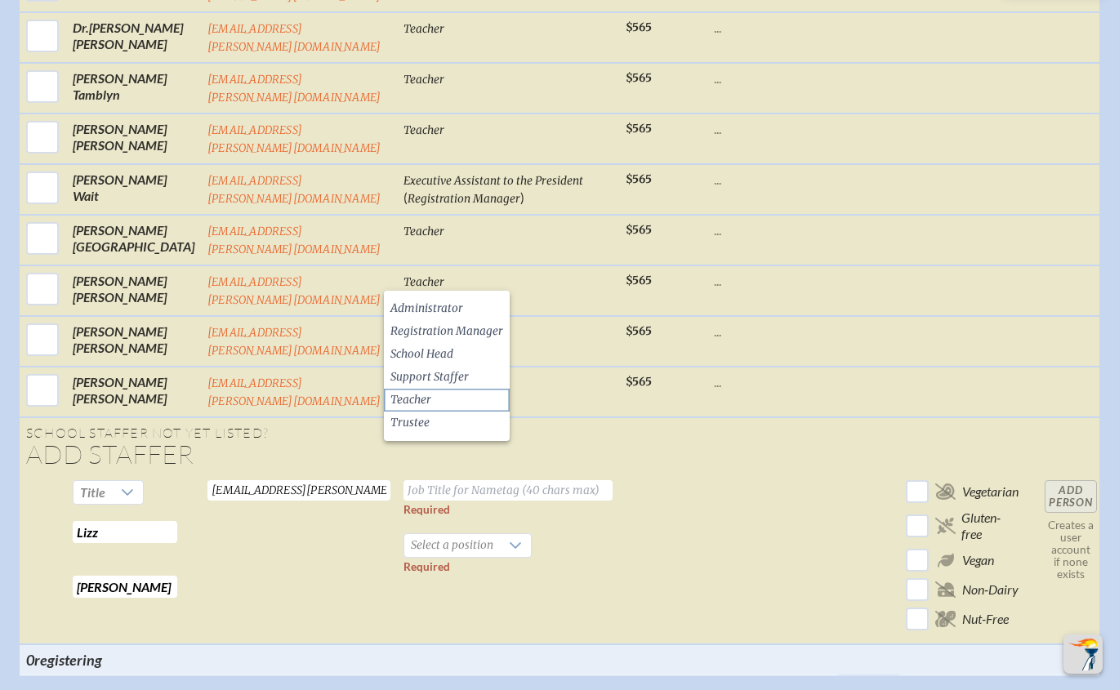
click at [445, 398] on li "Teacher" at bounding box center [447, 400] width 126 height 23
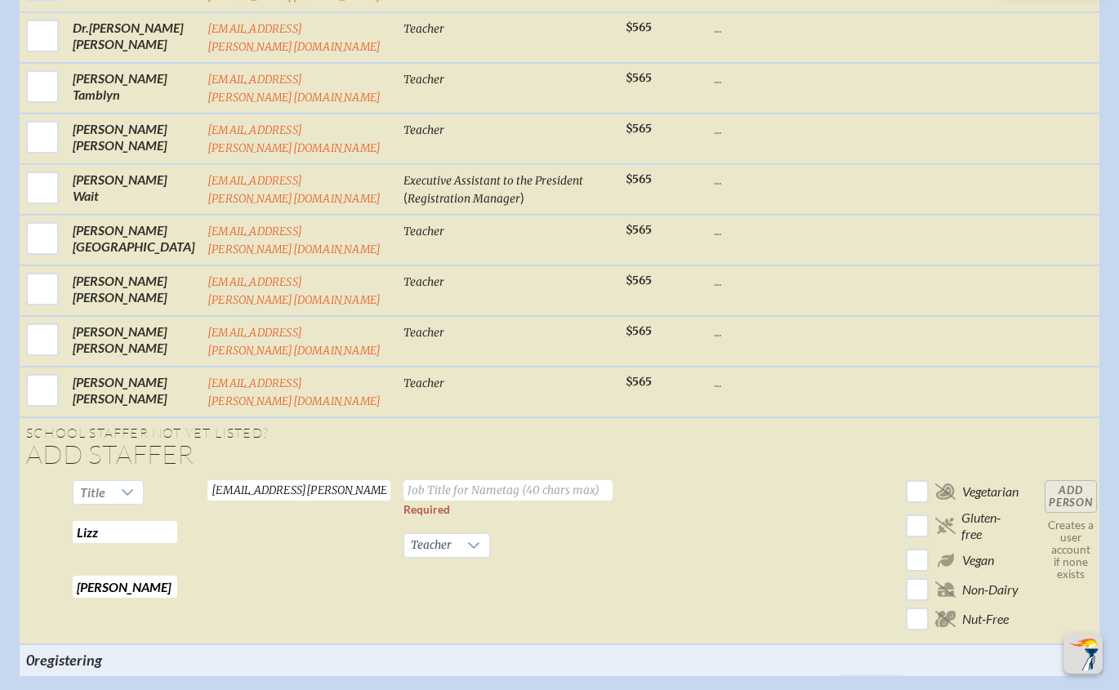
click at [661, 474] on td at bounding box center [663, 559] width 88 height 171
click at [413, 480] on input "text" at bounding box center [508, 490] width 209 height 20
type input "Teacher"
click at [1067, 480] on input "Add Person" at bounding box center [1071, 496] width 52 height 33
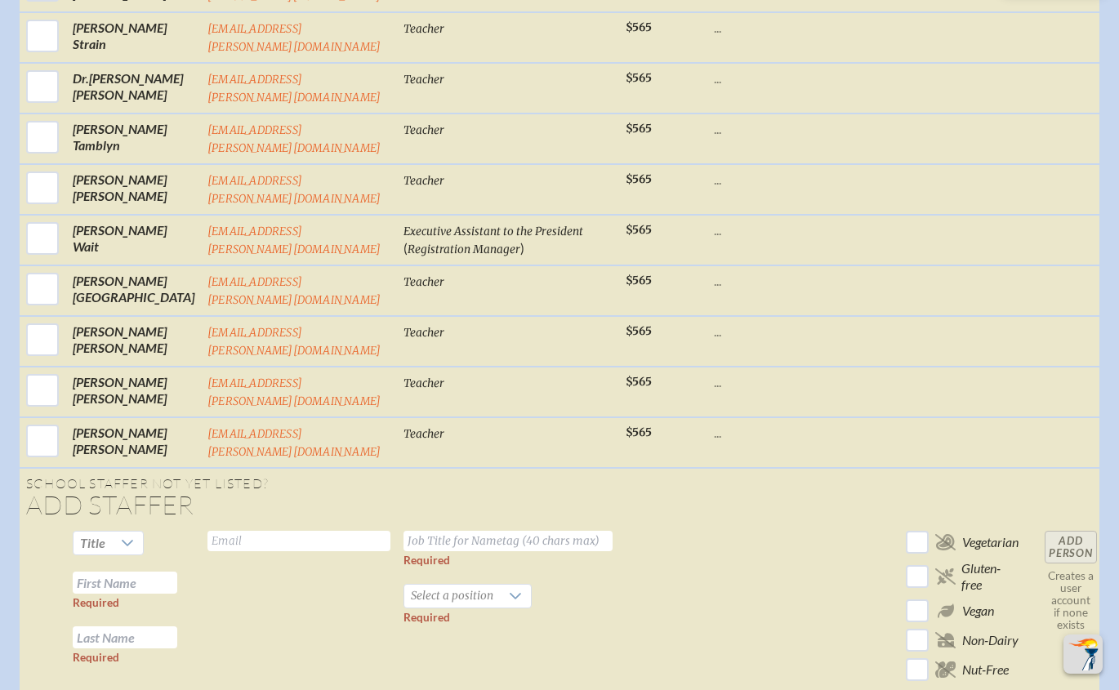
drag, startPoint x: 740, startPoint y: 326, endPoint x: 590, endPoint y: 328, distance: 150.3
click at [740, 524] on td at bounding box center [772, 609] width 131 height 171
click at [273, 531] on input "text" at bounding box center [298, 541] width 183 height 20
paste input "gomezj@bolles.org"
type input "gomezj@bolles.org"
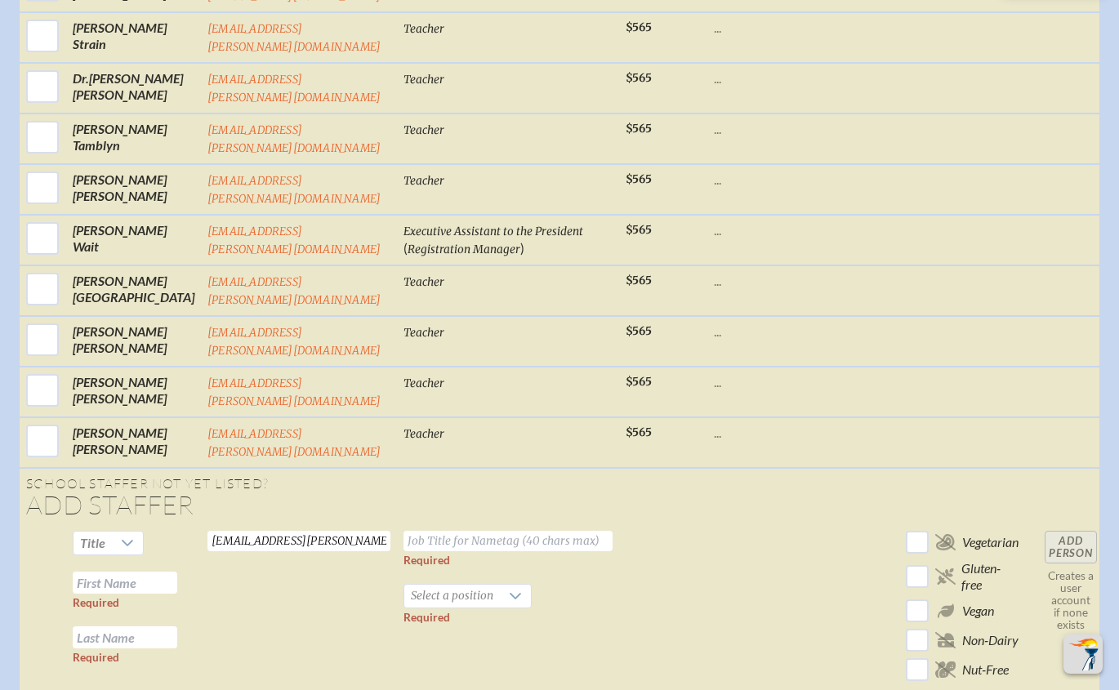
click at [707, 524] on td at bounding box center [772, 609] width 131 height 171
click at [115, 572] on input "text" at bounding box center [125, 583] width 105 height 22
paste input "Jennifer Gomez"
drag, startPoint x: 127, startPoint y: 318, endPoint x: 228, endPoint y: 319, distance: 101.3
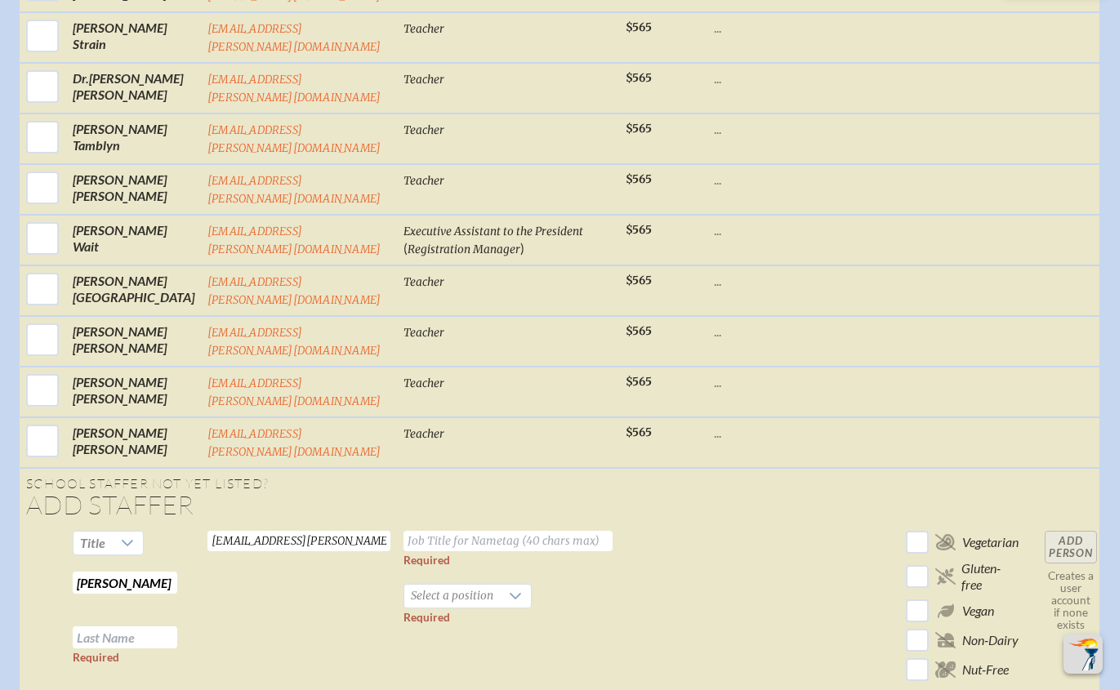
click at [228, 524] on tr "Title Jennifer Gomez Required Required gomezj@bolles.org Valid email required R…" at bounding box center [562, 609] width 1084 height 171
type input "[PERSON_NAME]"
paste input "Gomez"
type input "Gomez"
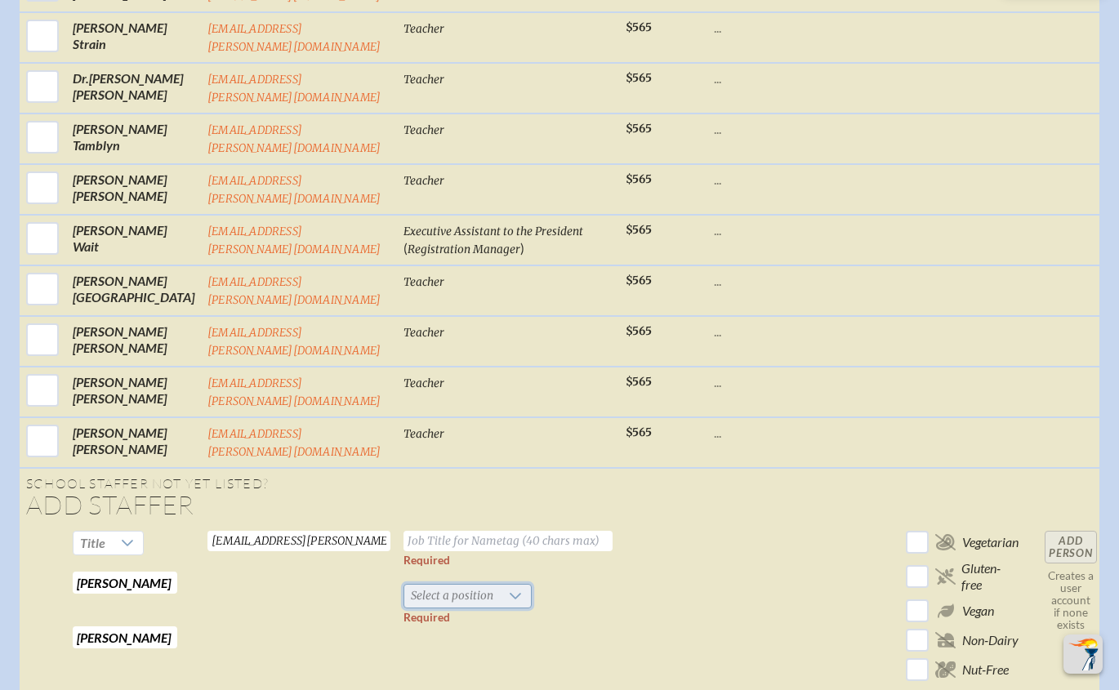
click at [435, 585] on span "Select a position" at bounding box center [452, 596] width 96 height 23
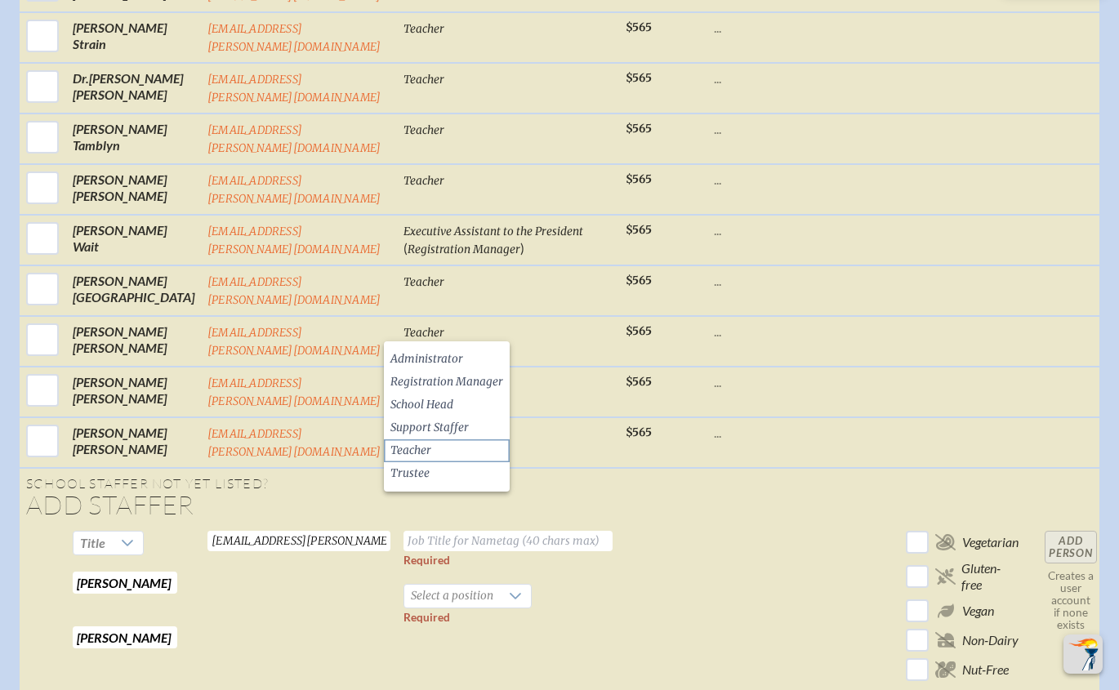
click at [432, 444] on li "Teacher" at bounding box center [447, 450] width 126 height 23
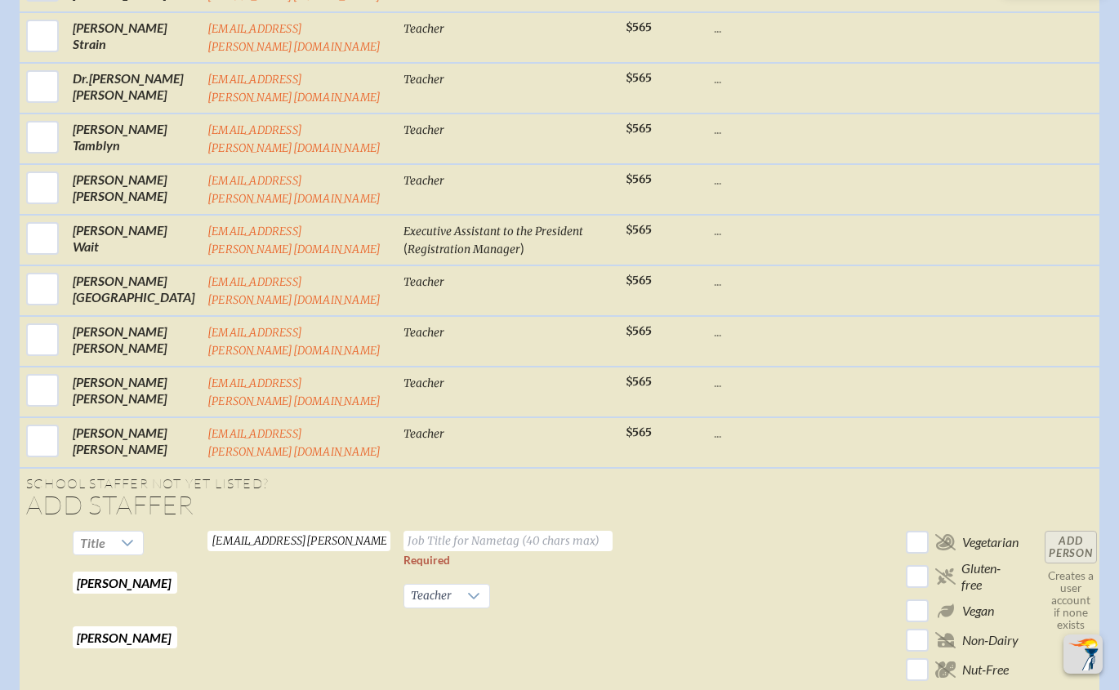
click at [460, 531] on input "text" at bounding box center [508, 541] width 209 height 20
type input "Teacher"
click at [1058, 531] on input "Add Person" at bounding box center [1071, 547] width 52 height 33
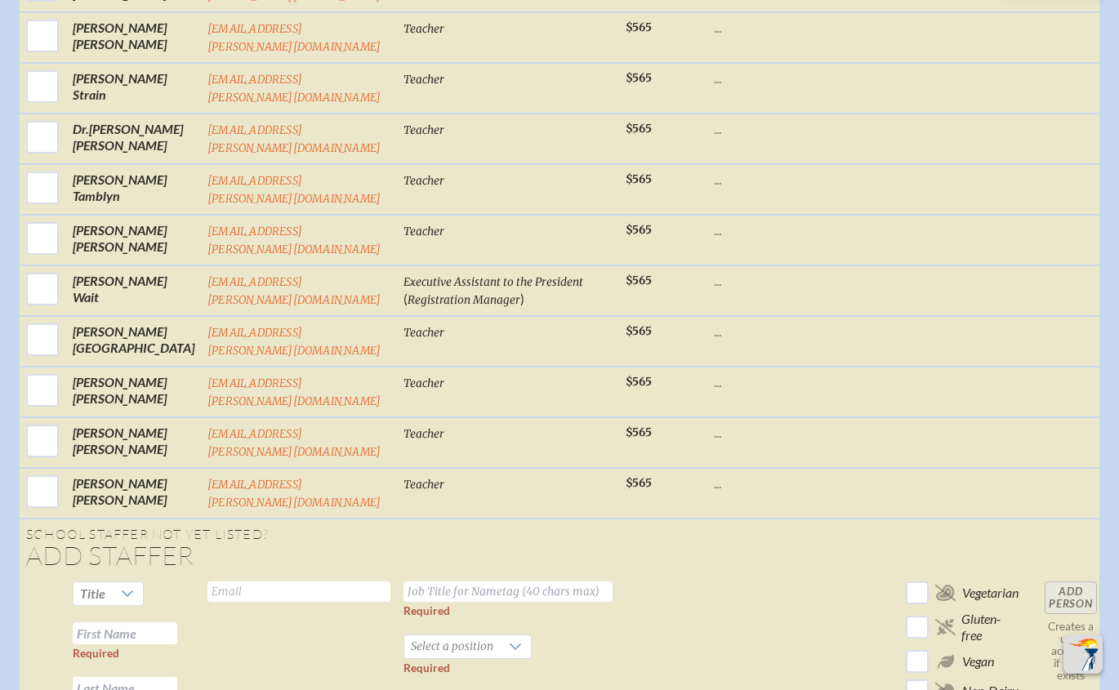
scroll to position [7407, 0]
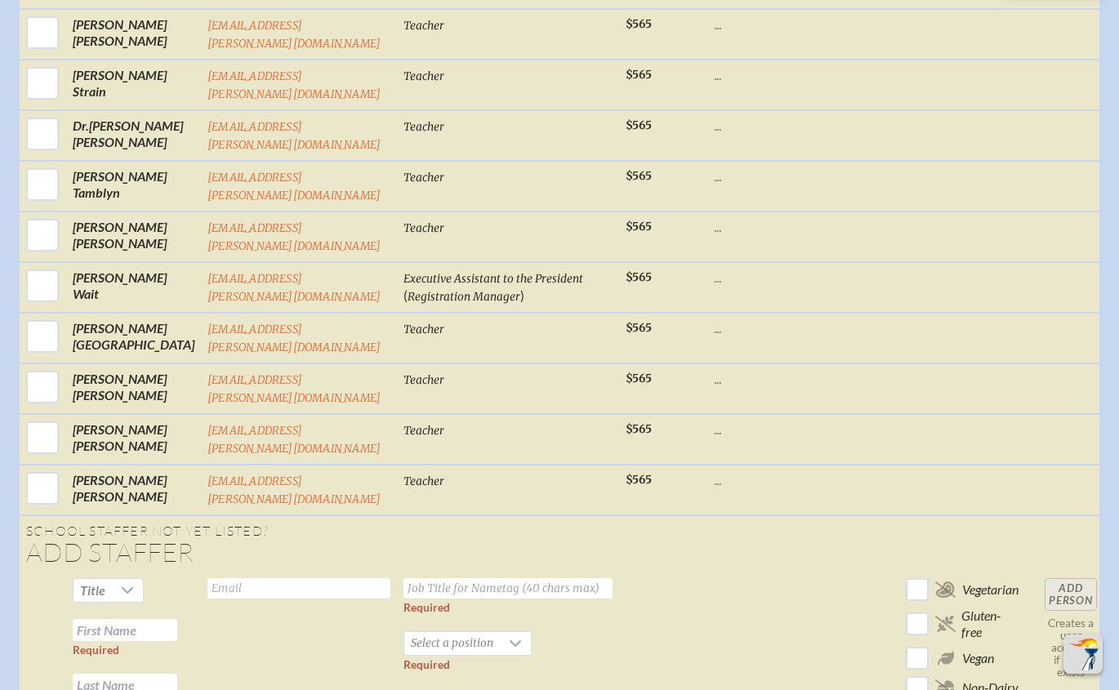
click at [742, 572] on td at bounding box center [772, 657] width 131 height 171
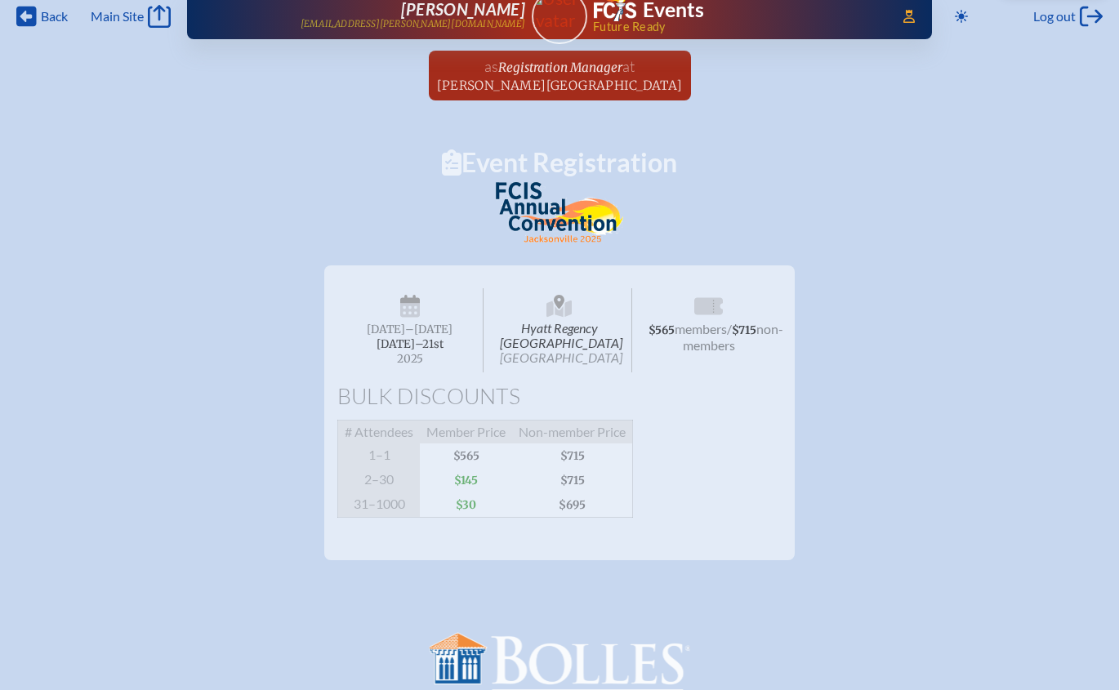
scroll to position [0, 0]
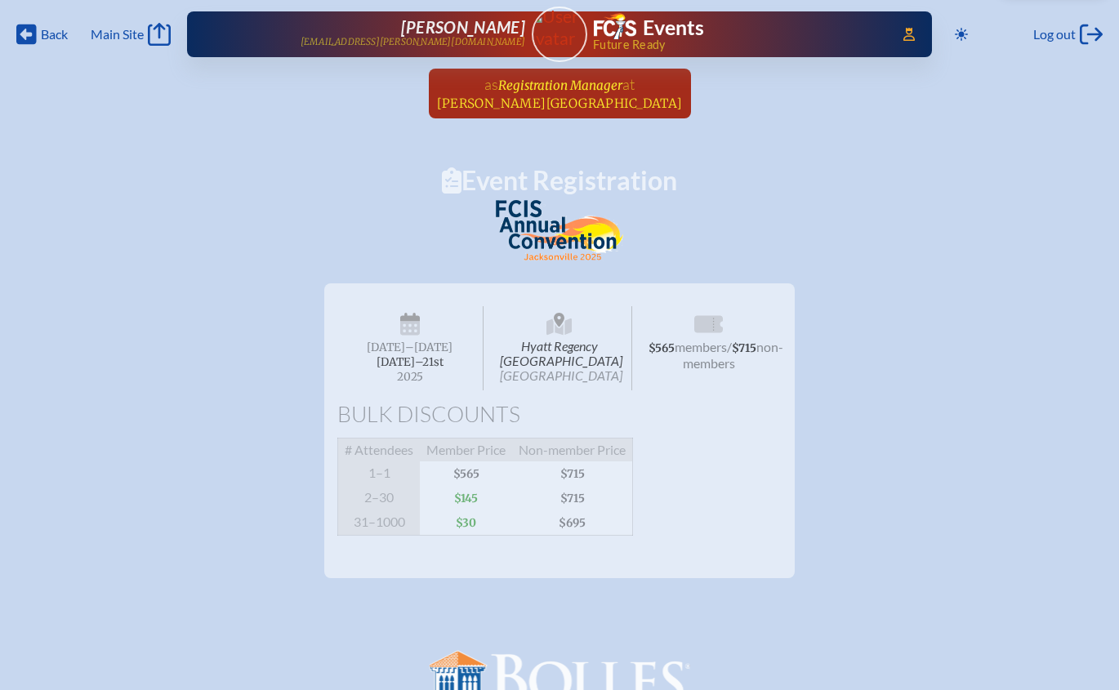
click at [600, 88] on span "Registration Manager" at bounding box center [560, 86] width 124 height 16
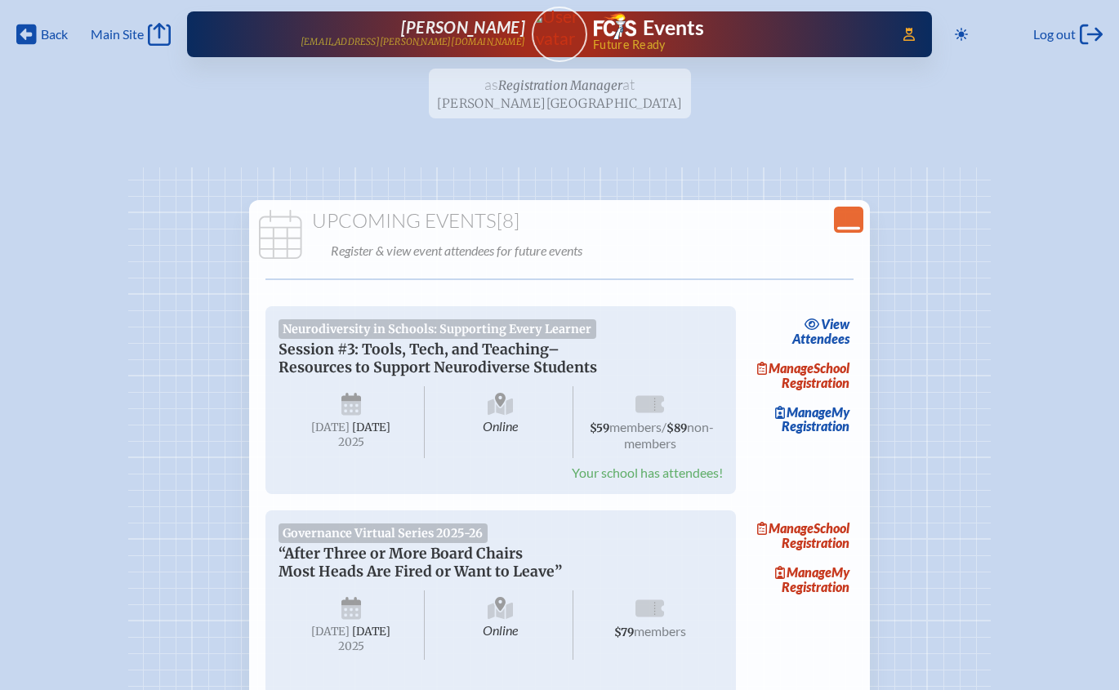
click at [839, 215] on icon "Close Console" at bounding box center [848, 219] width 23 height 23
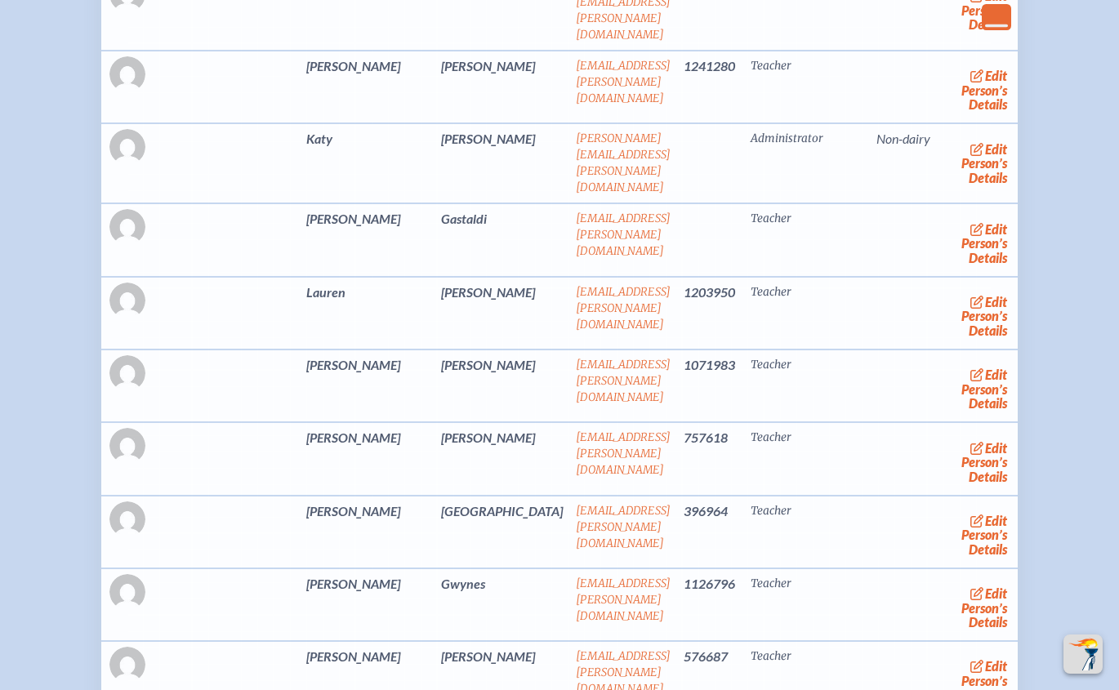
scroll to position [5412, 0]
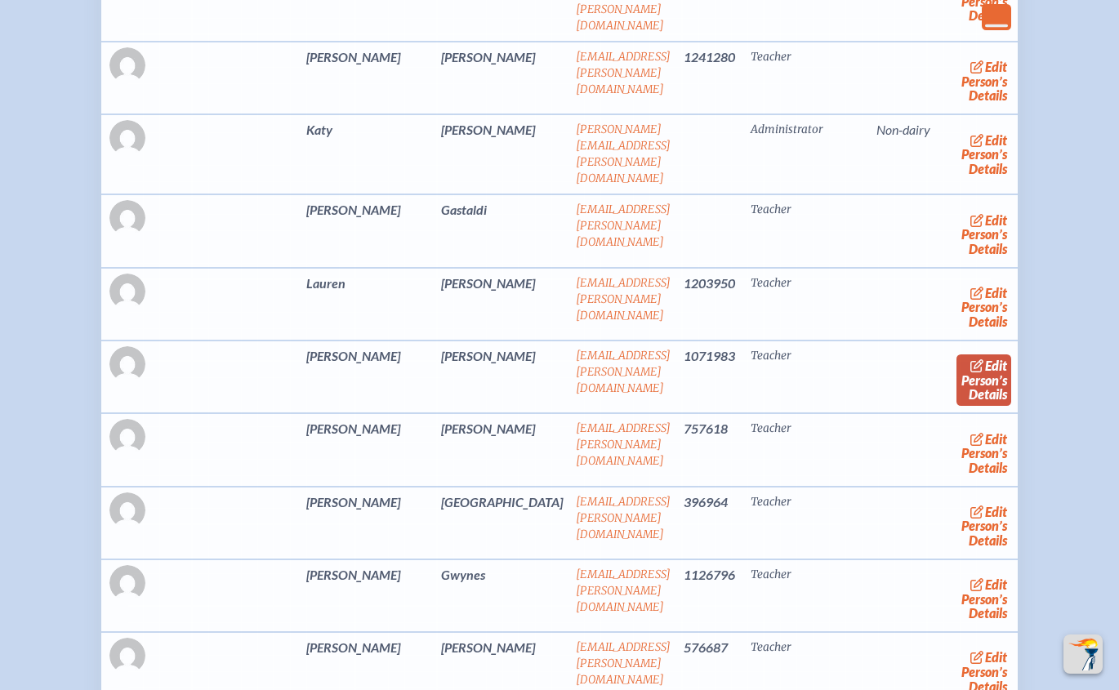
click at [985, 358] on span "edit" at bounding box center [996, 366] width 22 height 16
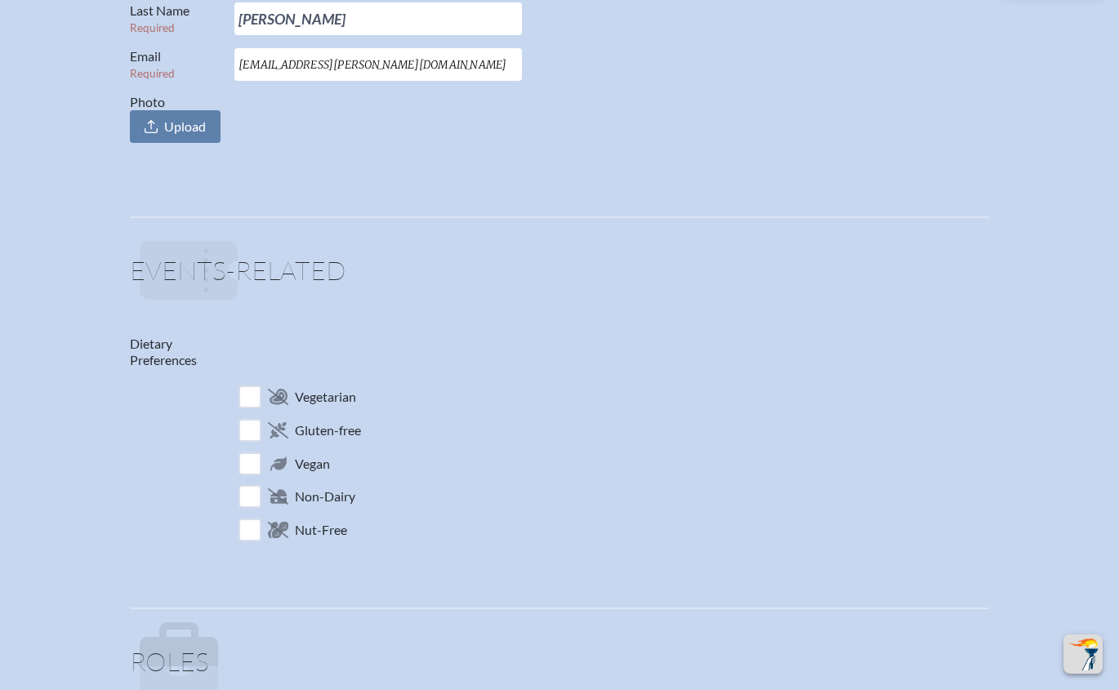
scroll to position [919, 0]
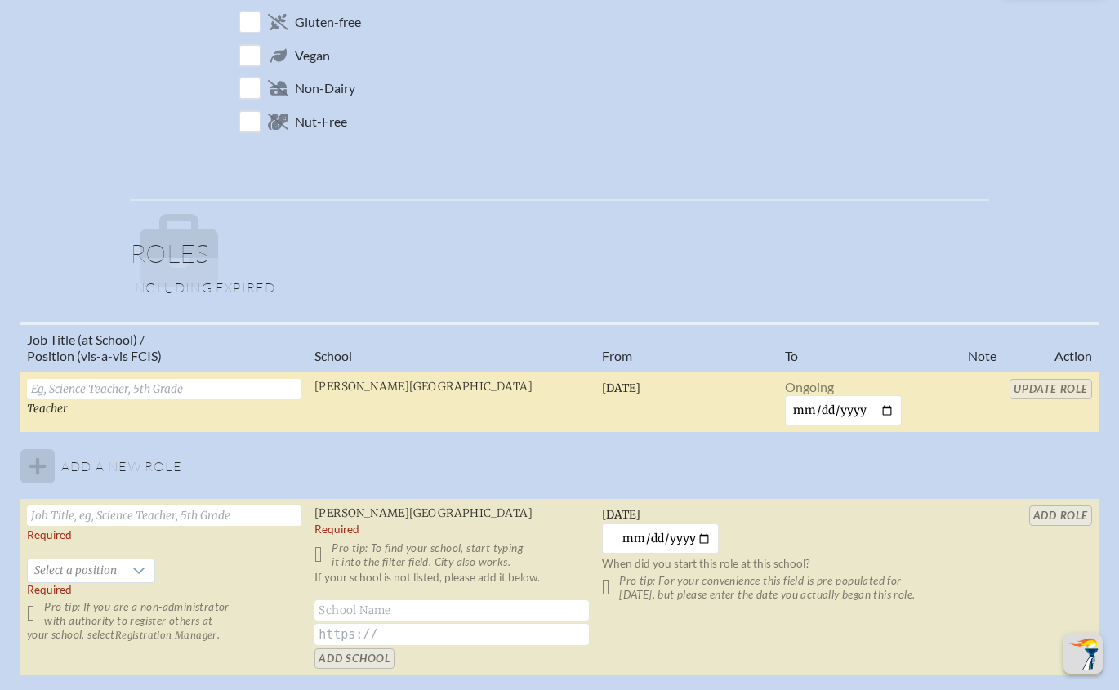
click at [257, 386] on input "text" at bounding box center [164, 389] width 274 height 20
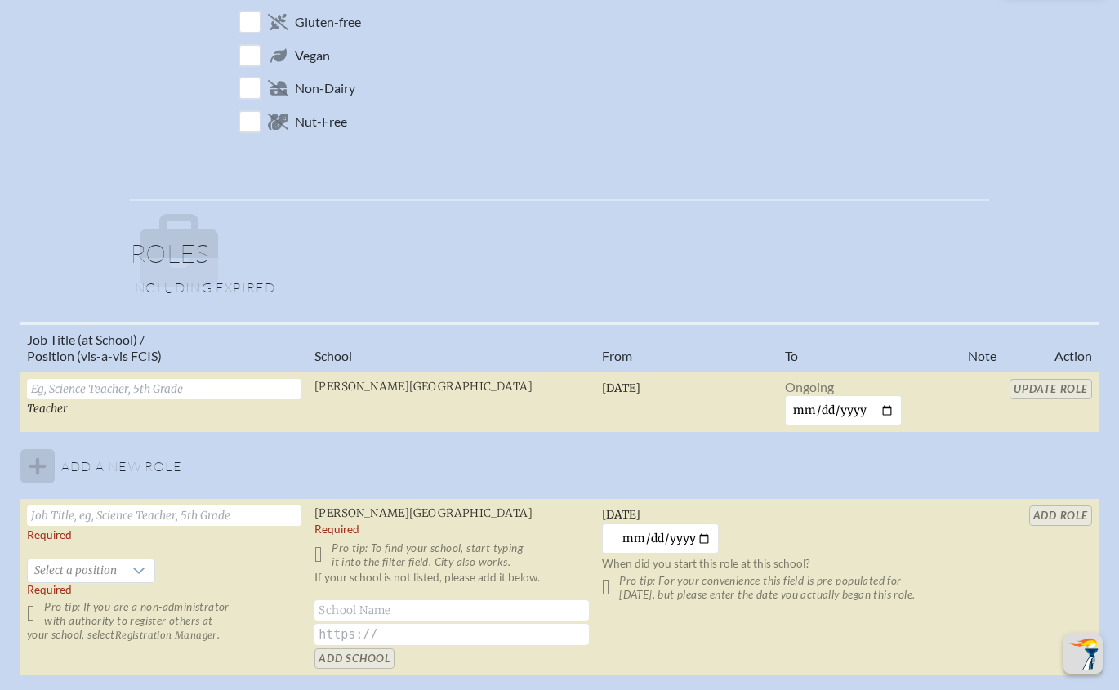
scroll to position [1021, 0]
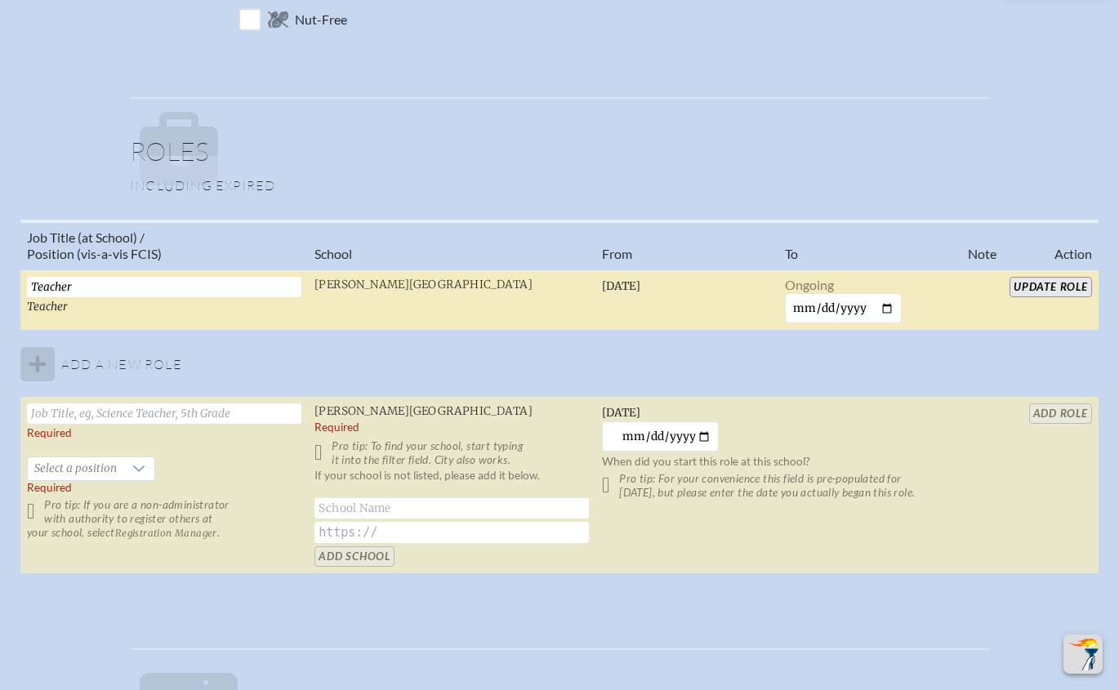
type input "Teacher"
click at [1035, 287] on input "Update Role" at bounding box center [1051, 287] width 83 height 20
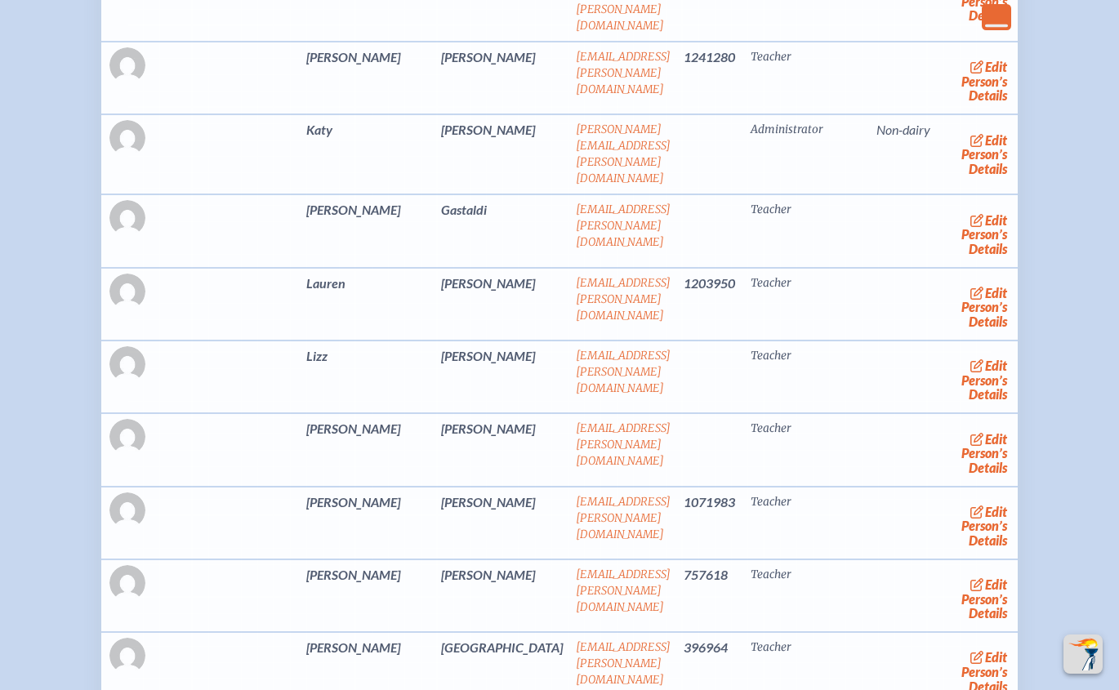
scroll to position [5616, 0]
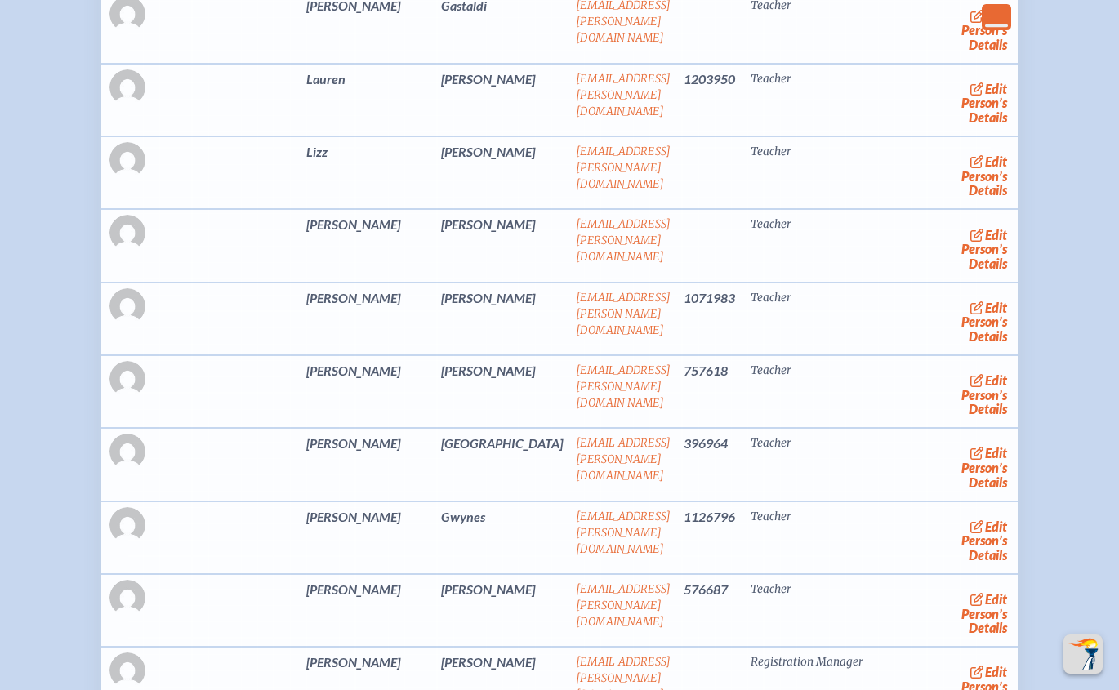
click at [957, 373] on link "edit Person’s Details" at bounding box center [984, 394] width 55 height 51
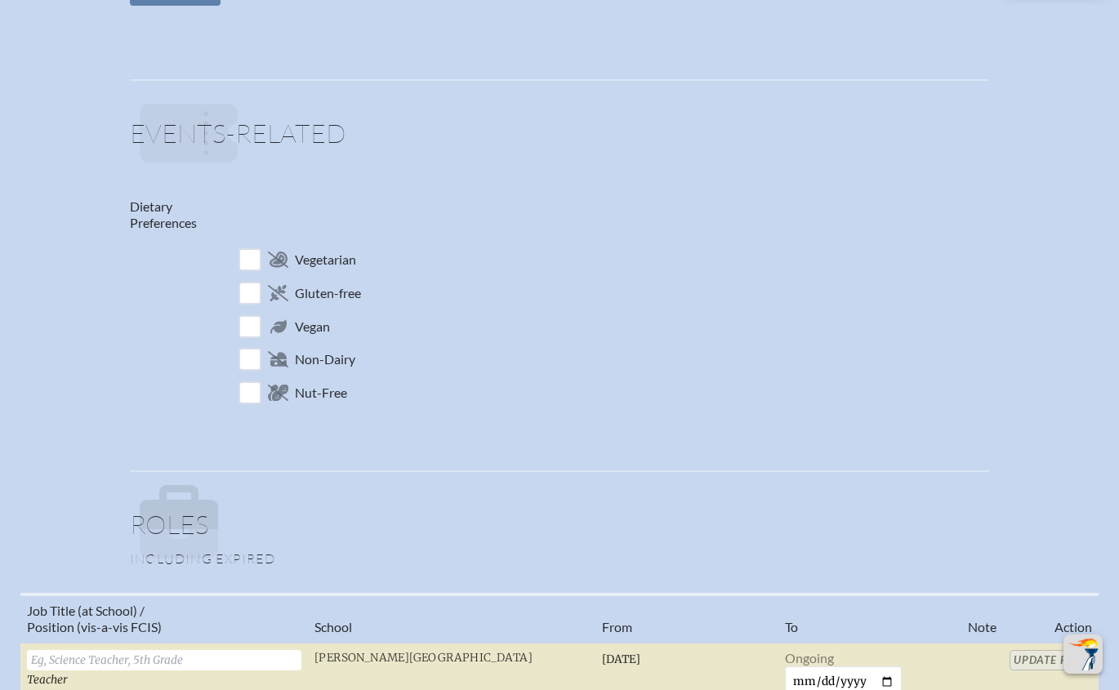
scroll to position [919, 0]
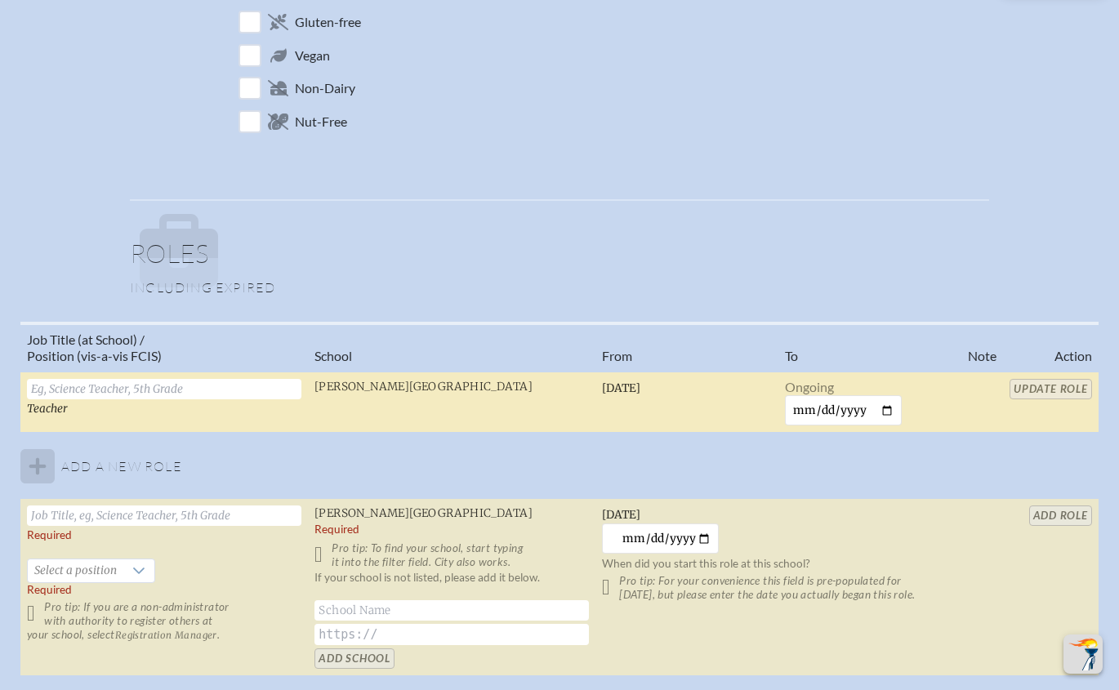
click at [250, 382] on input "text" at bounding box center [164, 389] width 274 height 20
type input "Teacher"
click at [1036, 378] on td "Update Role" at bounding box center [1051, 402] width 96 height 61
click at [1038, 381] on input "Update Role" at bounding box center [1051, 389] width 83 height 20
click at [673, 176] on div "Personal Salutation Ms. First Name Required Allison Last Name Required Greene E…" at bounding box center [559, 149] width 863 height 1516
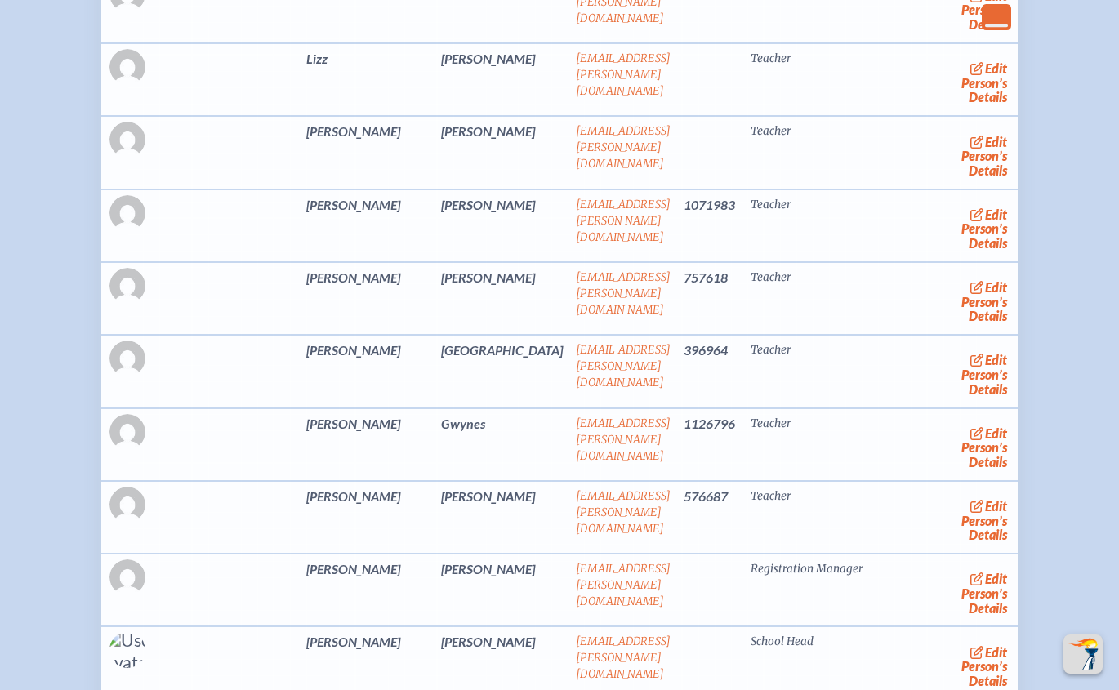
scroll to position [5718, 0]
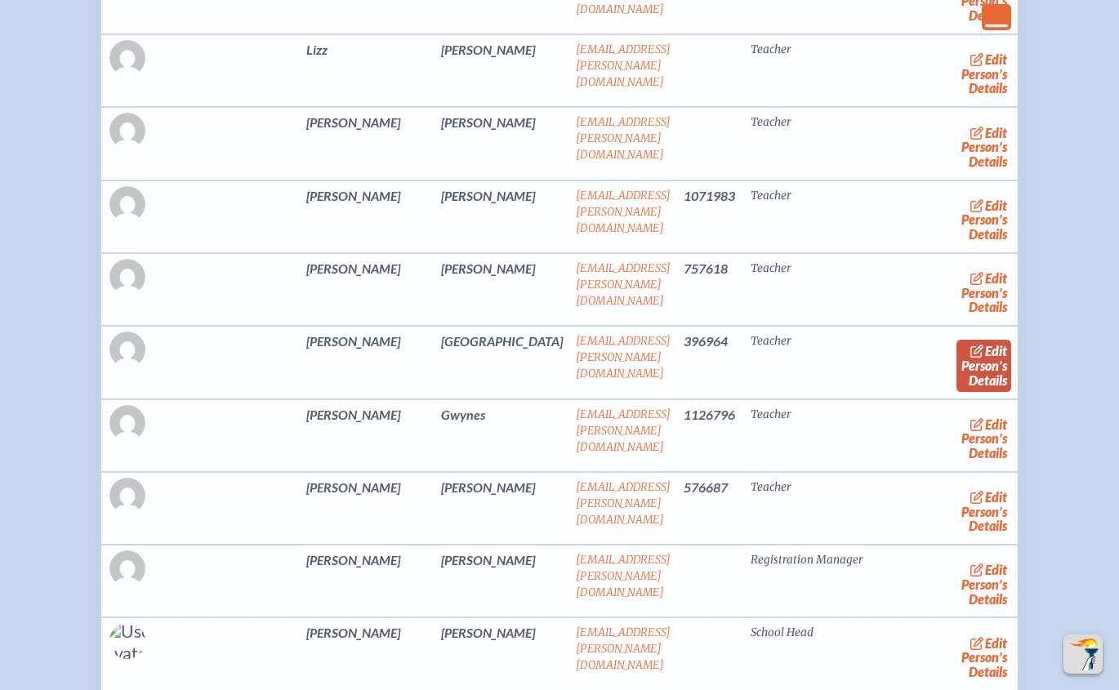
click at [957, 350] on link "edit Person’s Details" at bounding box center [984, 365] width 55 height 51
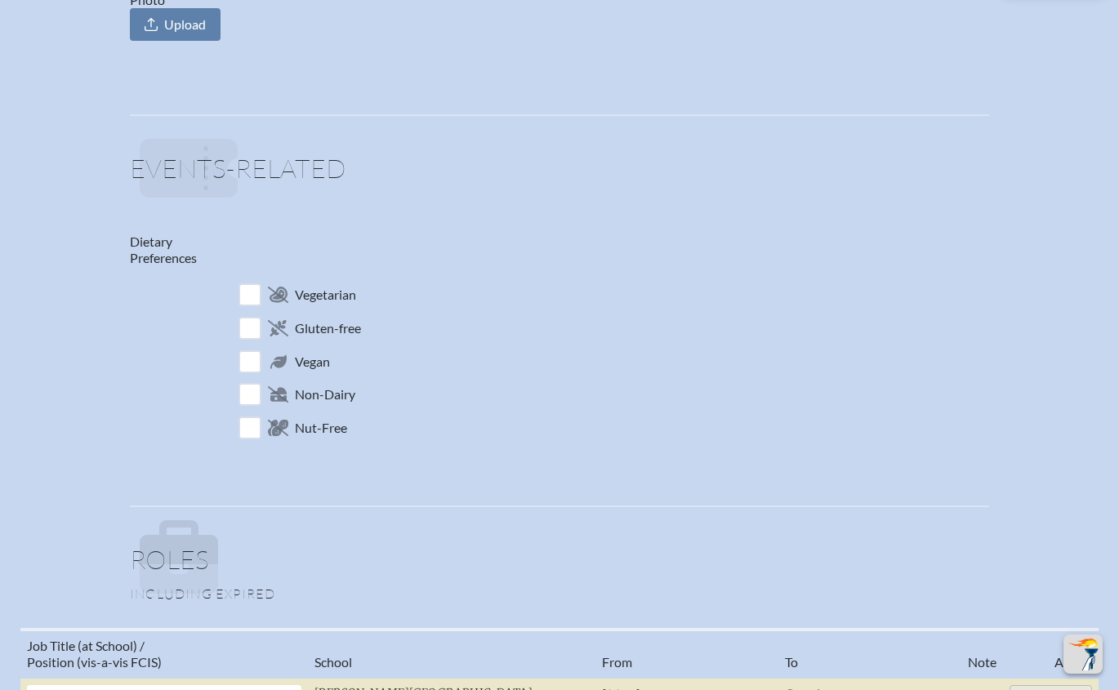
scroll to position [1021, 0]
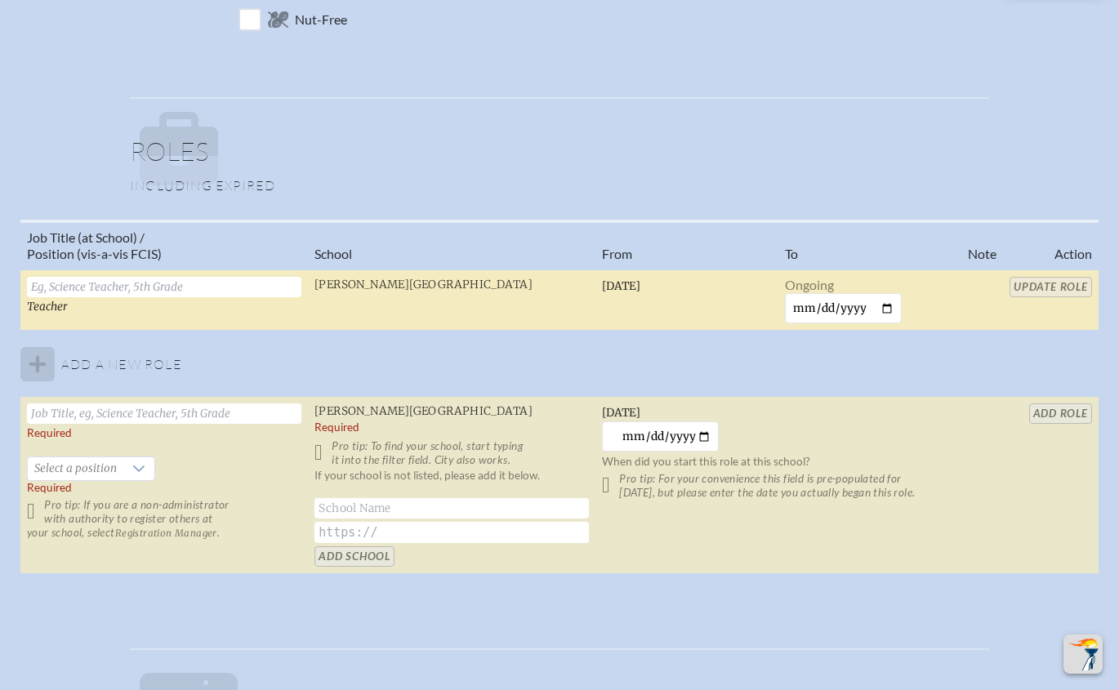
click at [194, 288] on input "text" at bounding box center [164, 287] width 274 height 20
type input "Teacher"
click at [1047, 283] on input "Update Role" at bounding box center [1051, 287] width 83 height 20
click at [728, 112] on p at bounding box center [565, 151] width 850 height 78
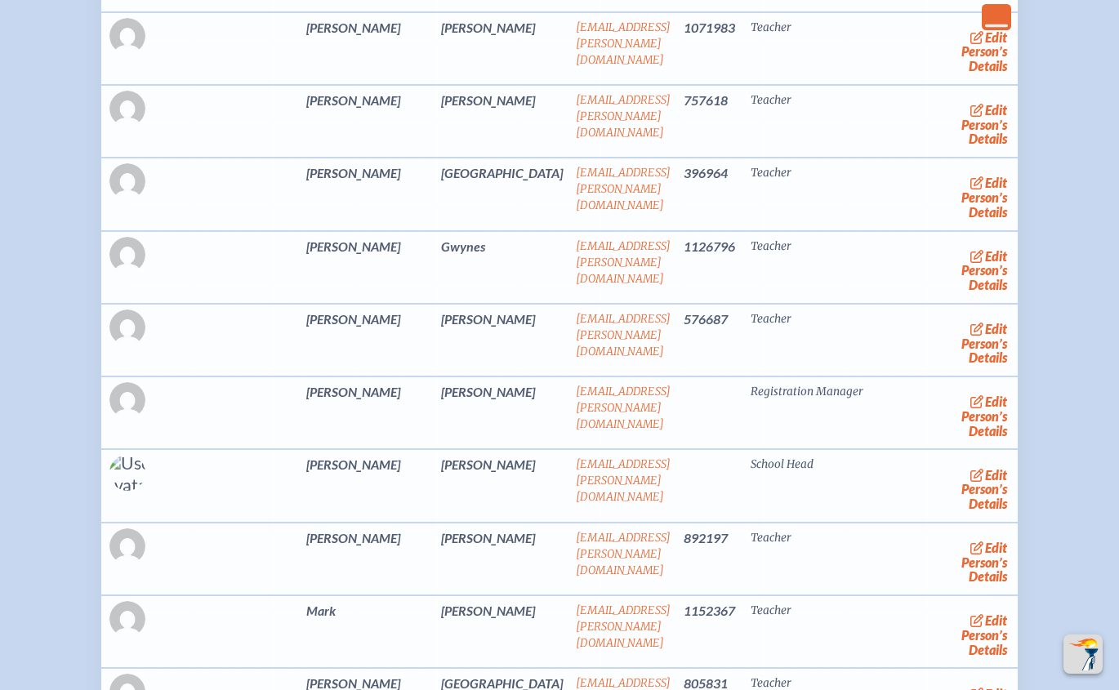
scroll to position [5923, 0]
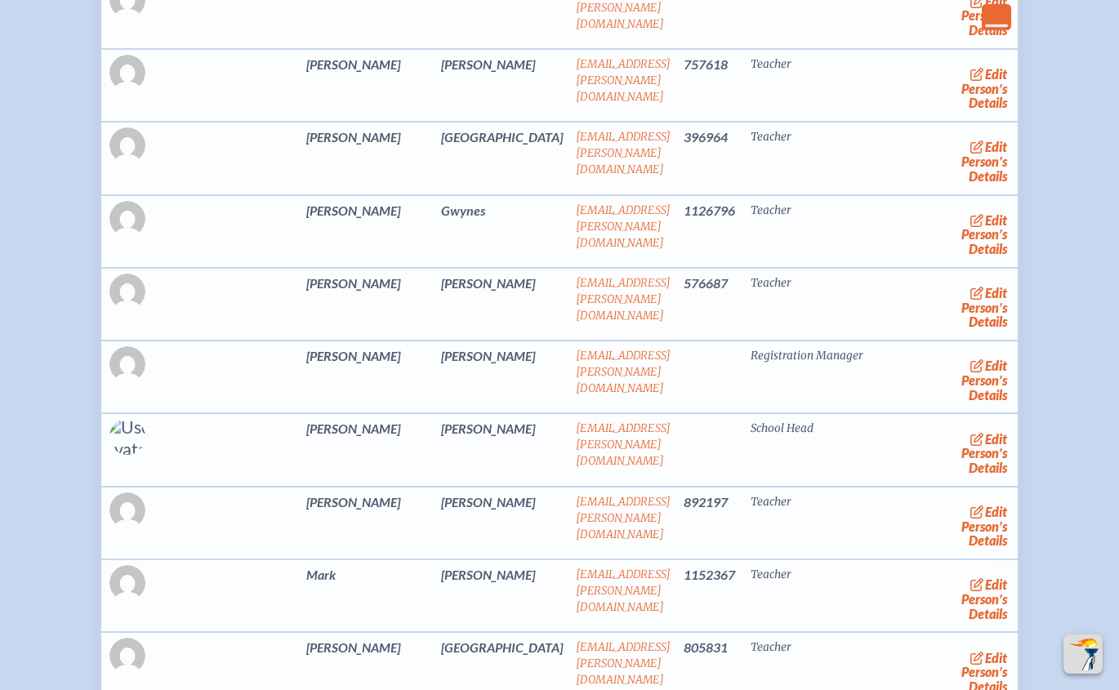
click at [985, 212] on span "edit" at bounding box center [996, 220] width 22 height 16
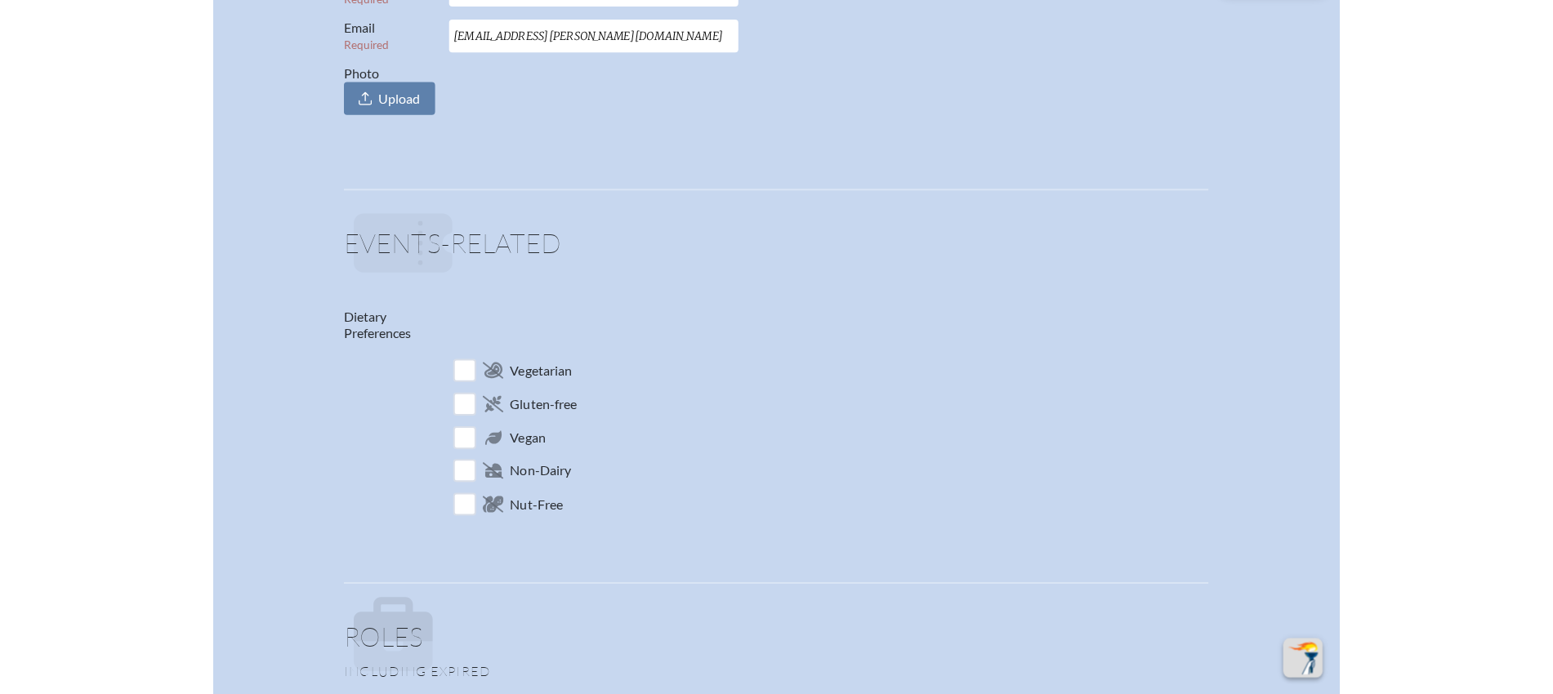
scroll to position [1021, 0]
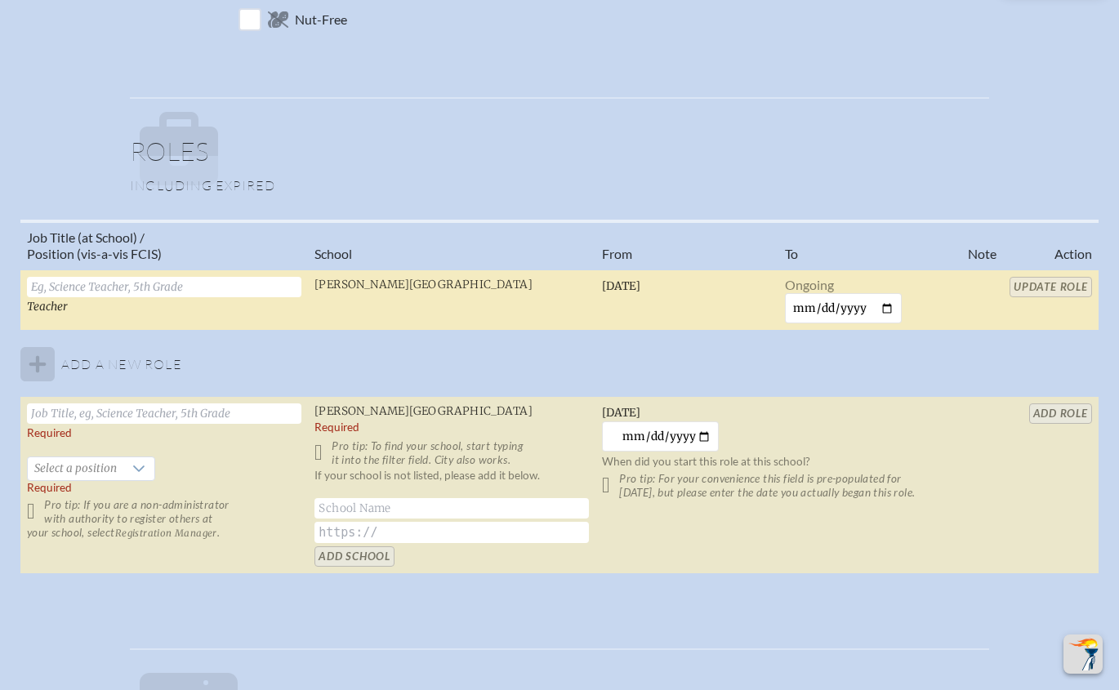
click at [231, 287] on input "text" at bounding box center [164, 287] width 274 height 20
type input "Teacher"
click at [1059, 279] on input "Update Role" at bounding box center [1051, 287] width 83 height 20
click at [770, 81] on div "Personal Salutation Mr. First Name Required John Last Name Required Gwynes Emai…" at bounding box center [559, 47] width 863 height 1516
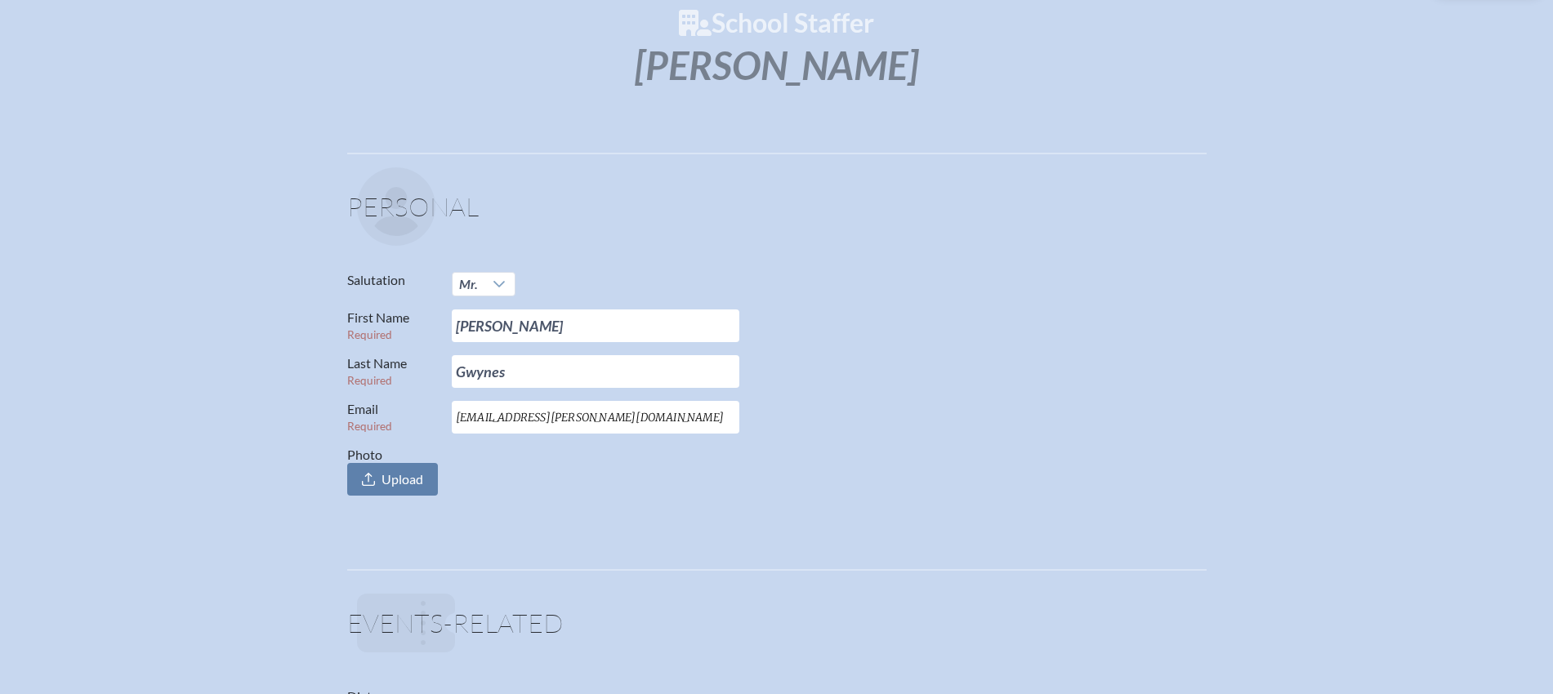
scroll to position [0, 0]
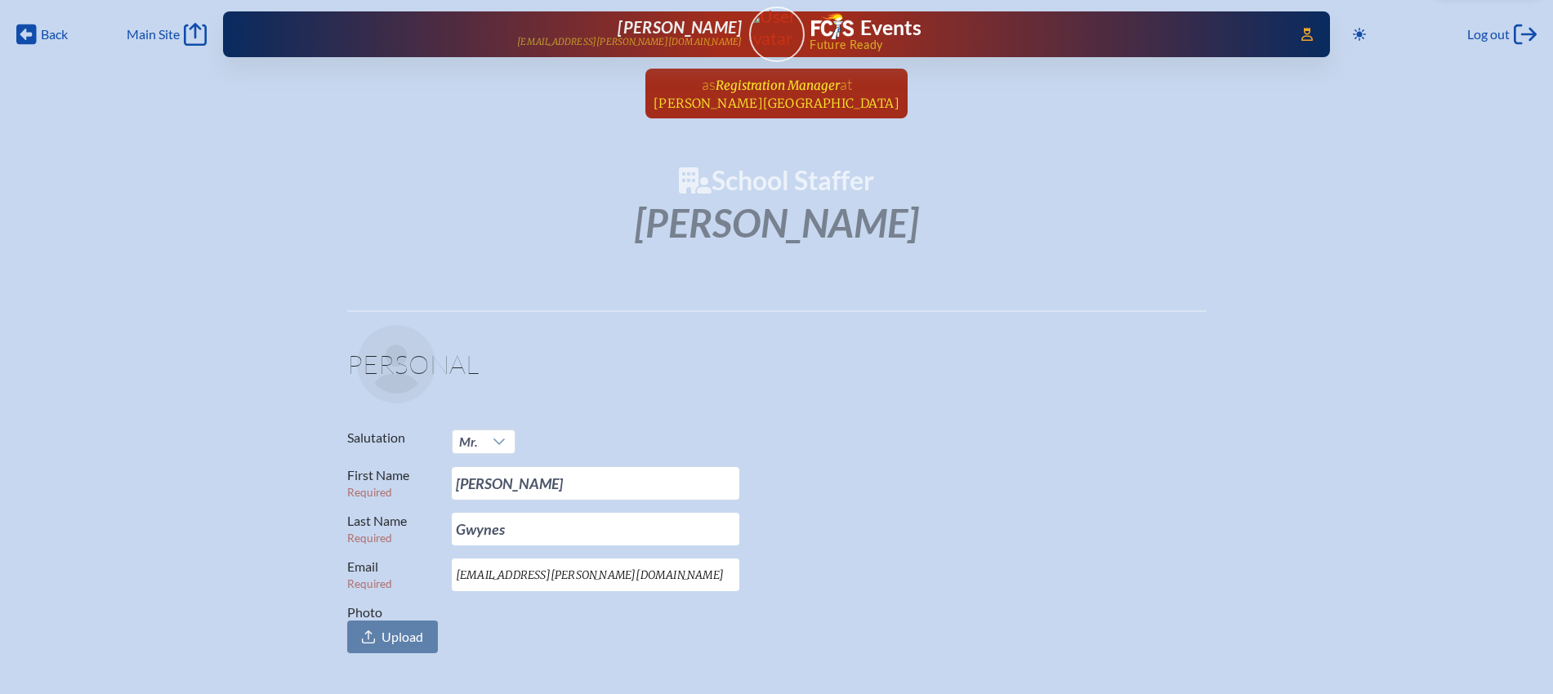
click at [764, 94] on span "at Bolles School" at bounding box center [777, 93] width 246 height 36
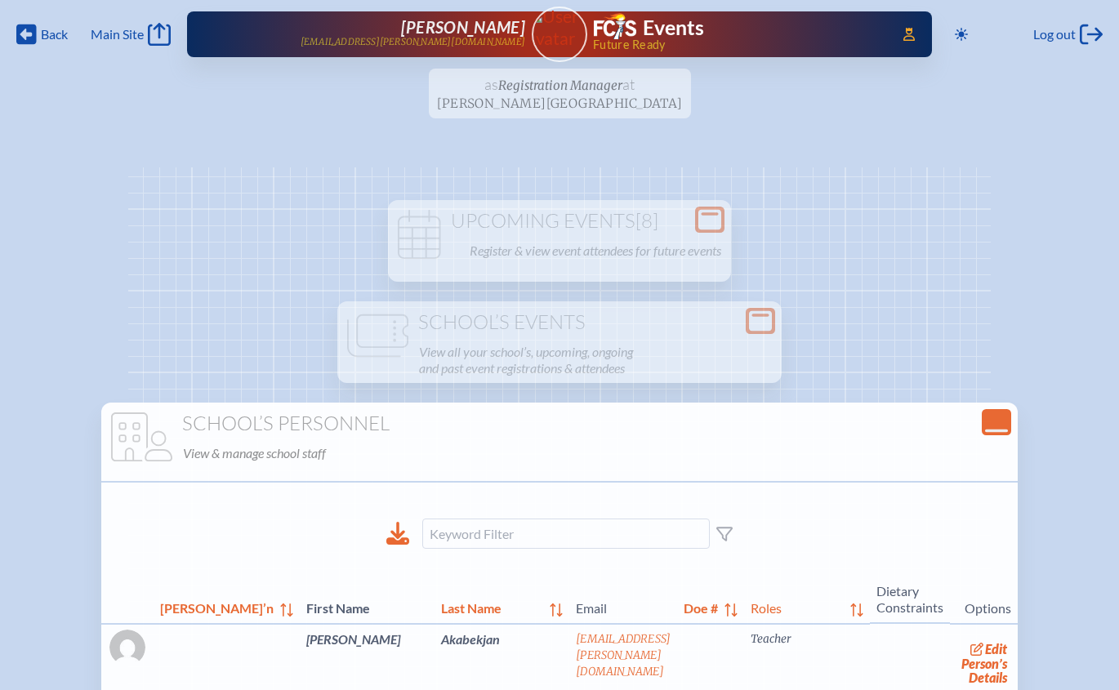
drag, startPoint x: 868, startPoint y: 212, endPoint x: 850, endPoint y: 233, distance: 28.4
click at [514, 529] on input at bounding box center [566, 534] width 288 height 30
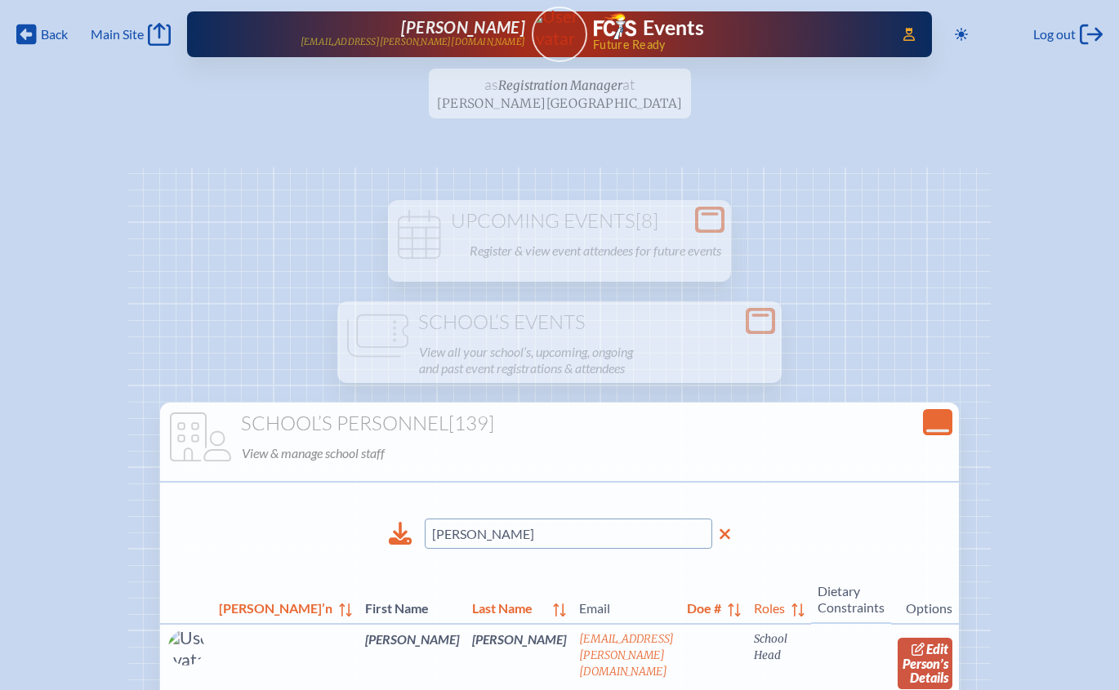
type input "hodges"
click at [898, 639] on link "edit Person’s Details" at bounding box center [925, 663] width 55 height 51
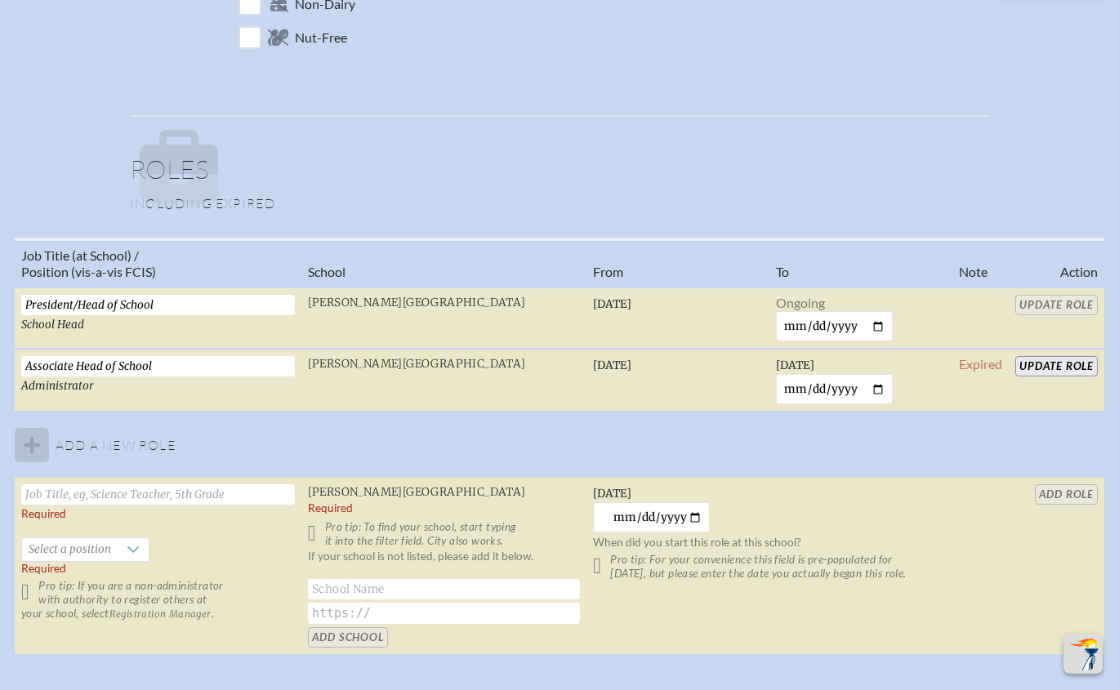
scroll to position [1430, 0]
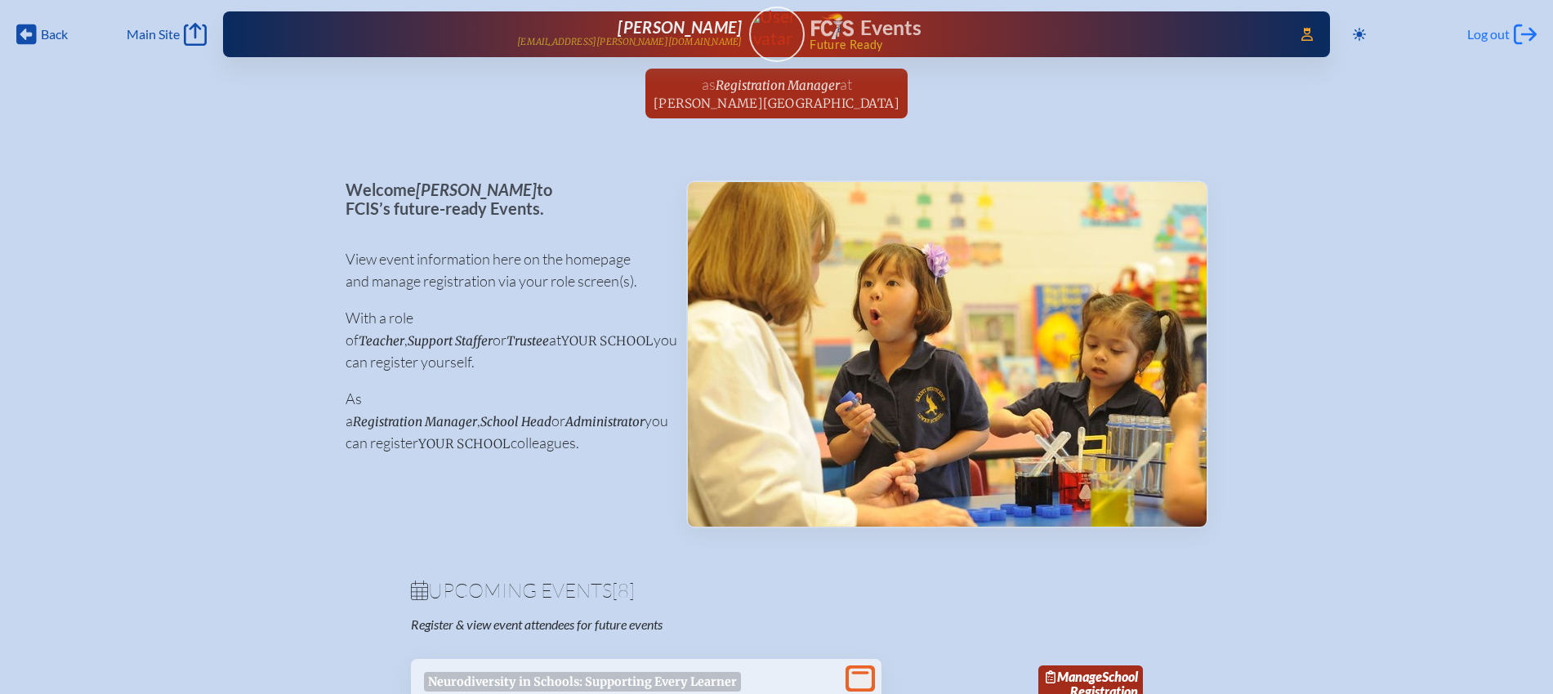
click at [1499, 38] on span "Log out" at bounding box center [1488, 34] width 42 height 16
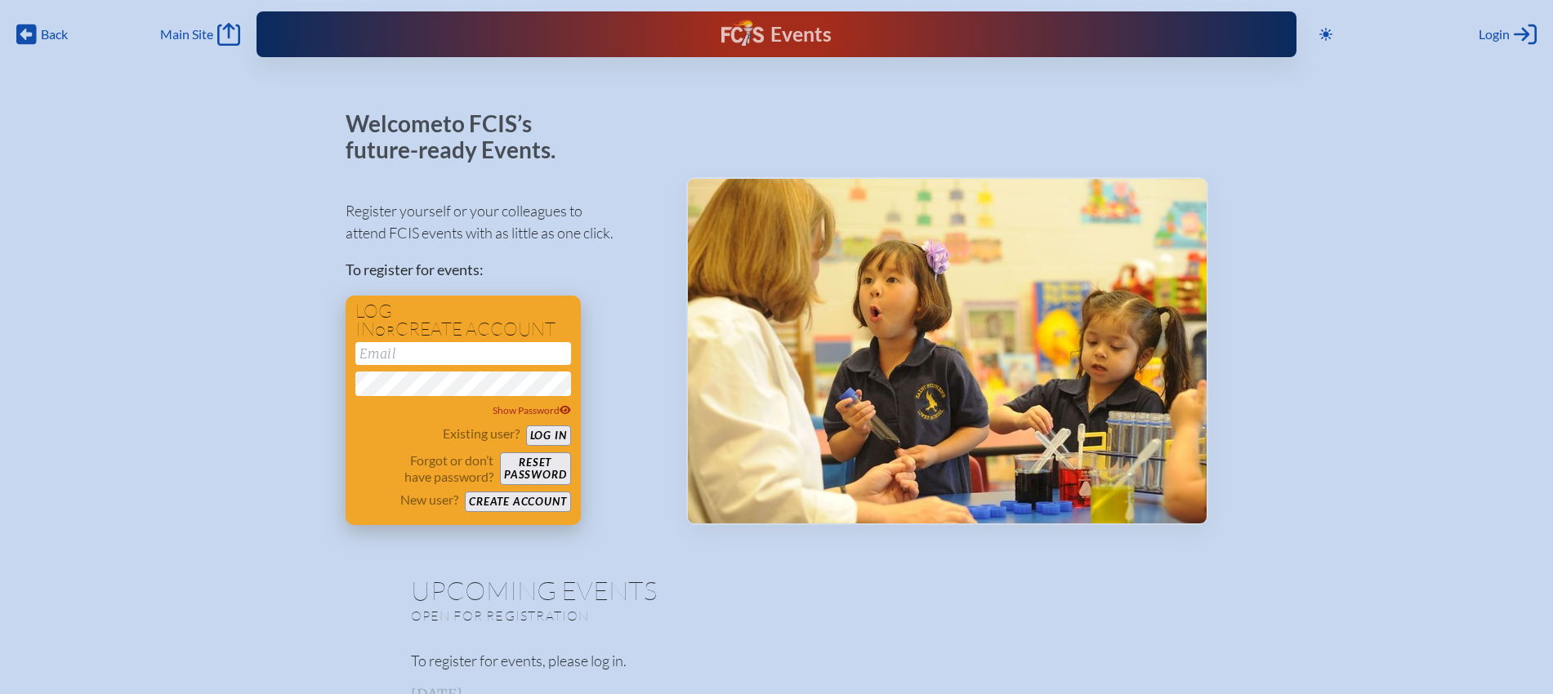
type input "[EMAIL_ADDRESS][DOMAIN_NAME]"
drag, startPoint x: 552, startPoint y: 435, endPoint x: 596, endPoint y: 384, distance: 67.8
click at [552, 437] on button "Log in" at bounding box center [548, 436] width 45 height 20
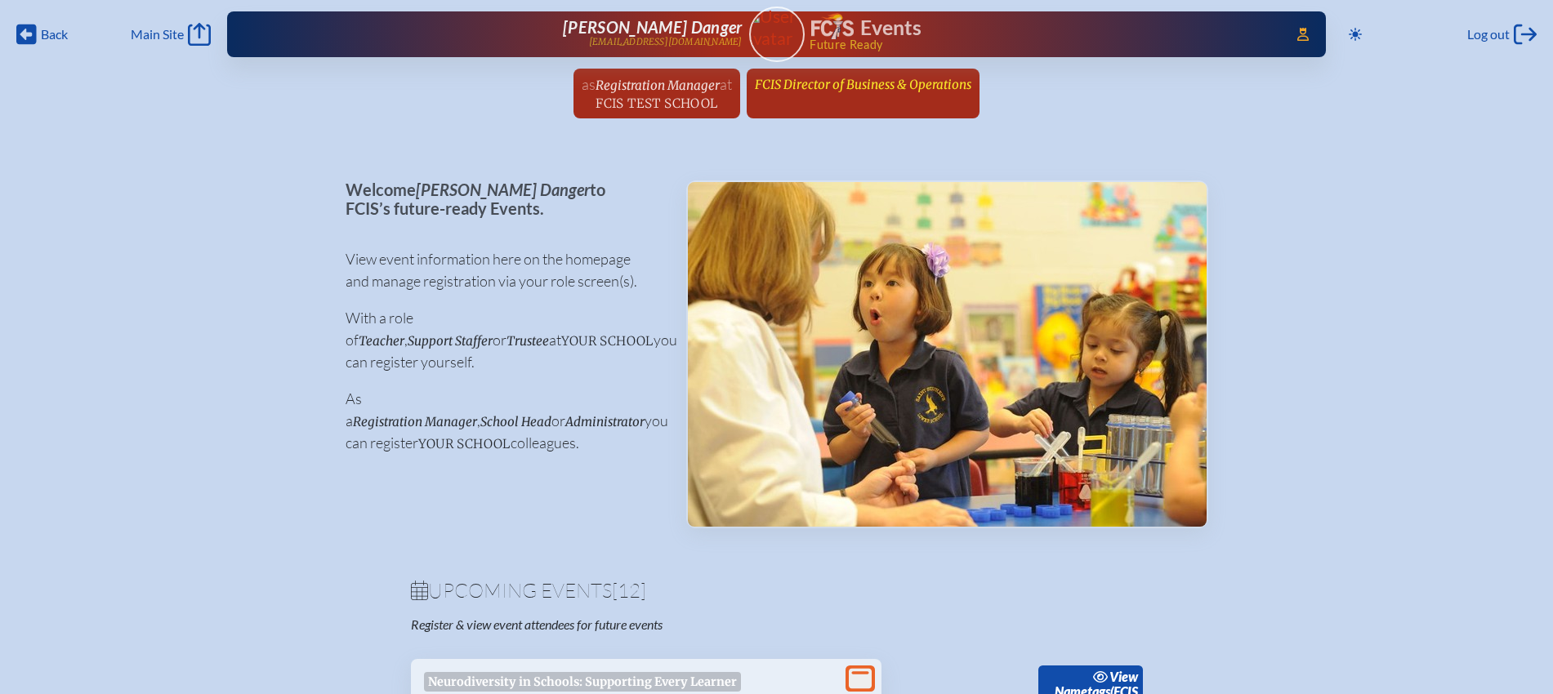
click at [802, 91] on span "FCIS Director of Business & Operations" at bounding box center [863, 85] width 216 height 16
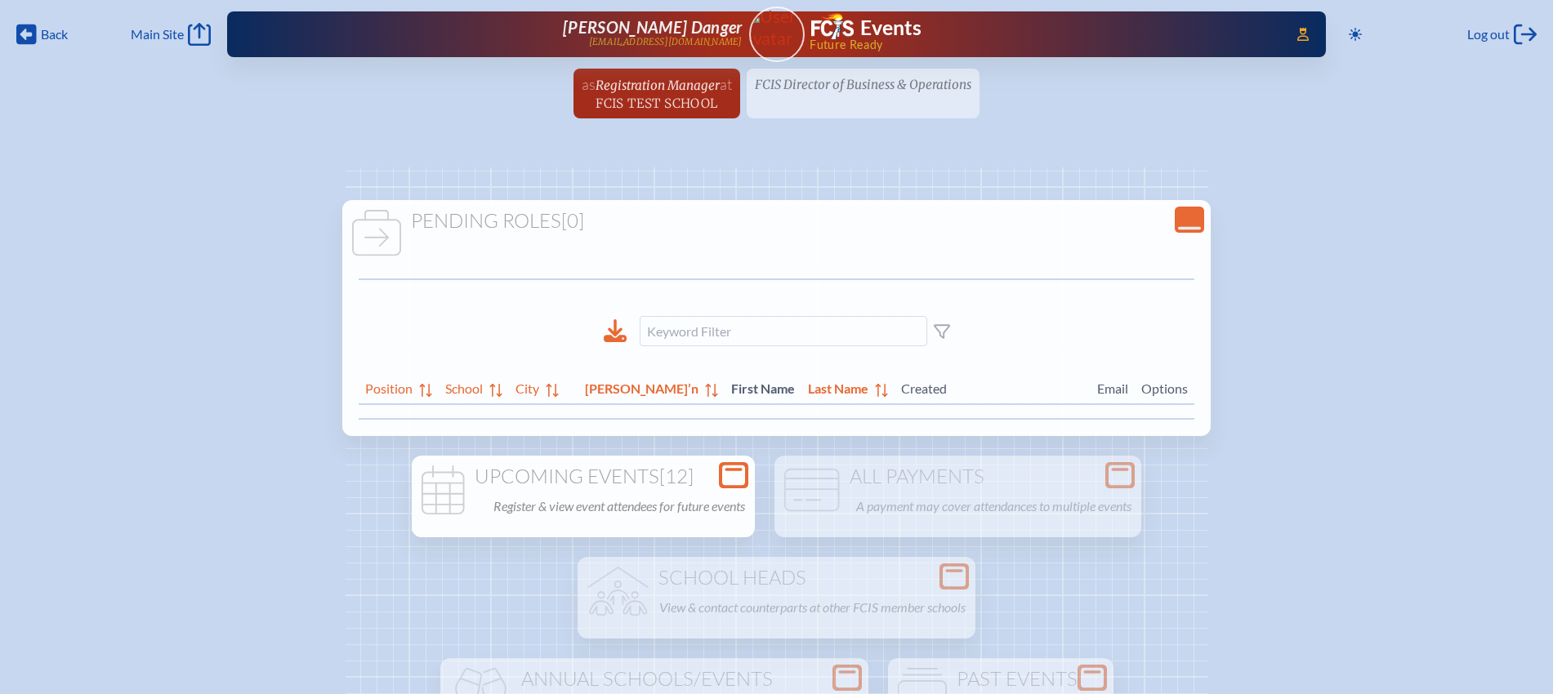
click at [728, 481] on icon at bounding box center [733, 476] width 23 height 20
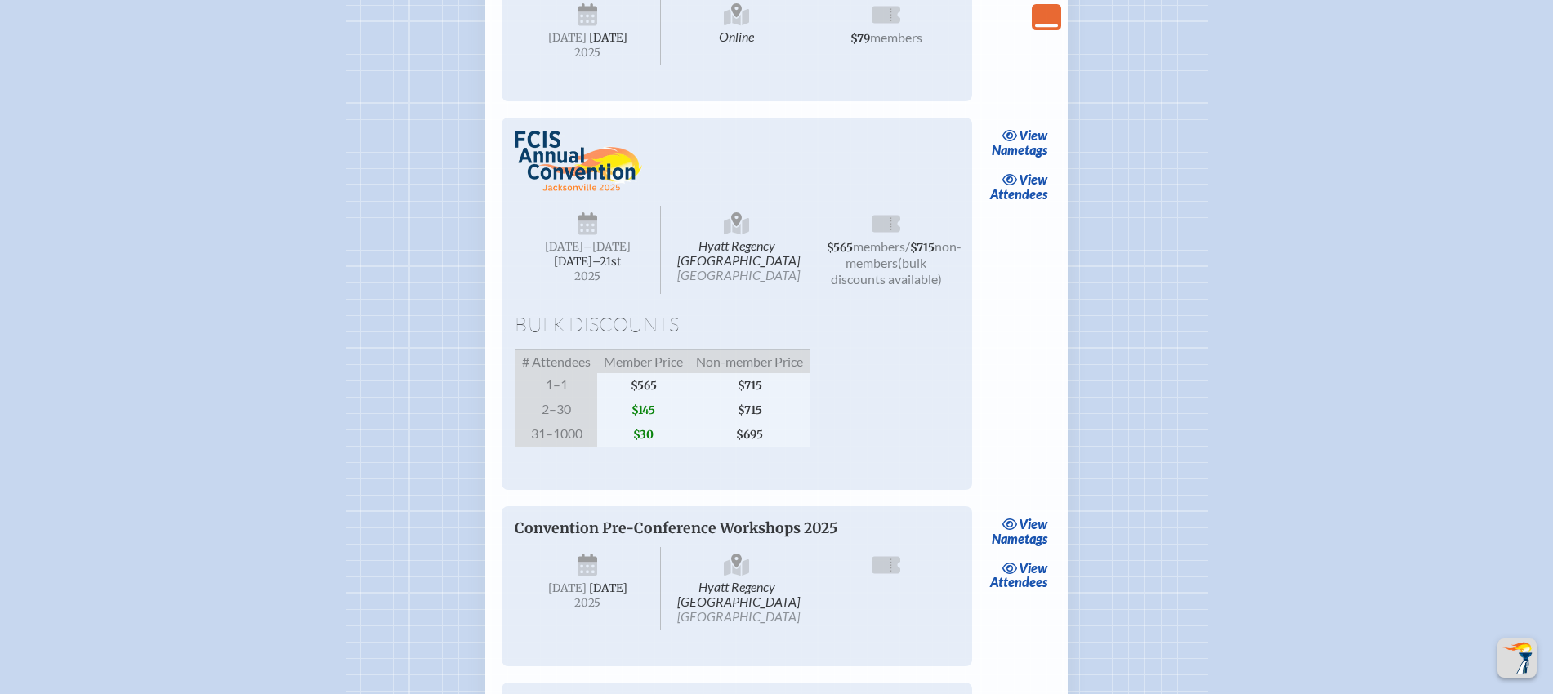
scroll to position [1225, 0]
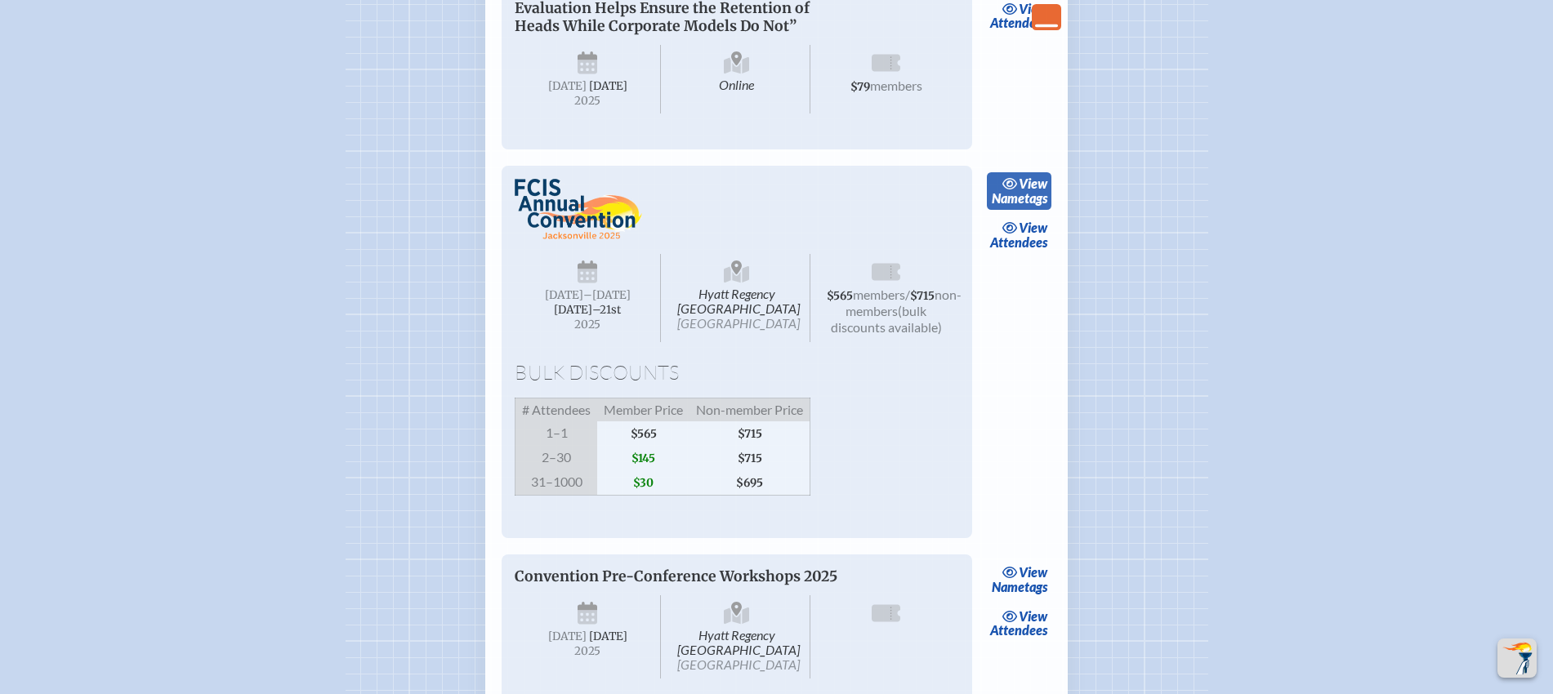
click at [1032, 191] on span "view" at bounding box center [1033, 184] width 29 height 16
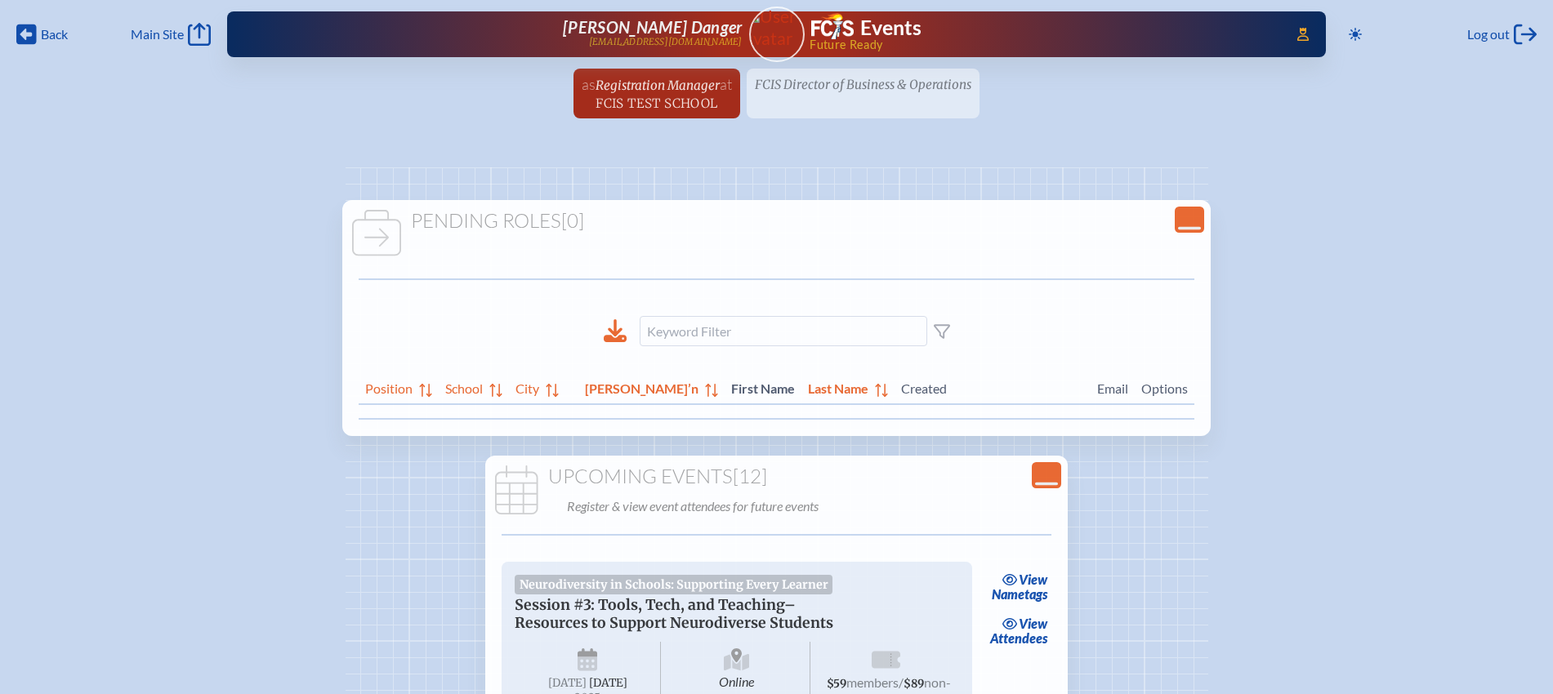
scroll to position [1225, 0]
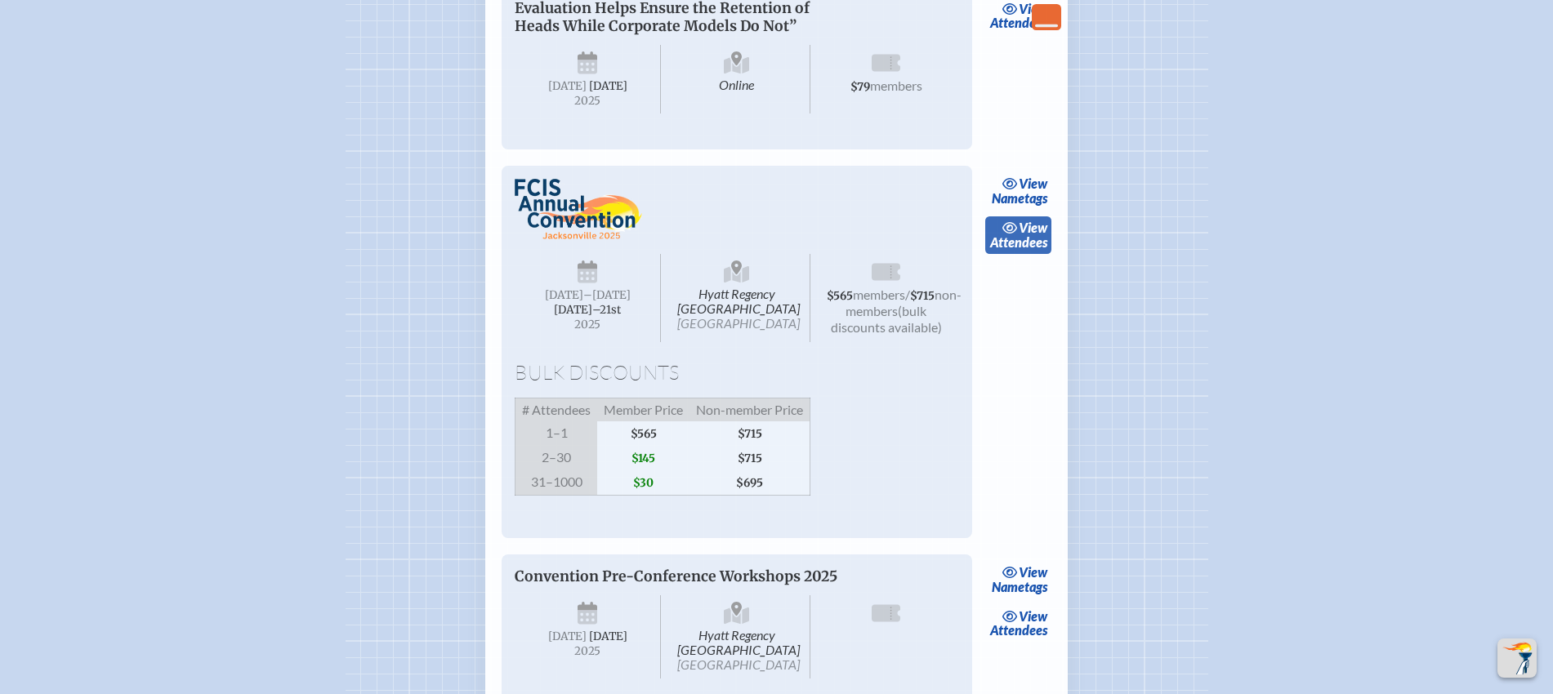
click at [1023, 235] on span "view" at bounding box center [1033, 228] width 29 height 16
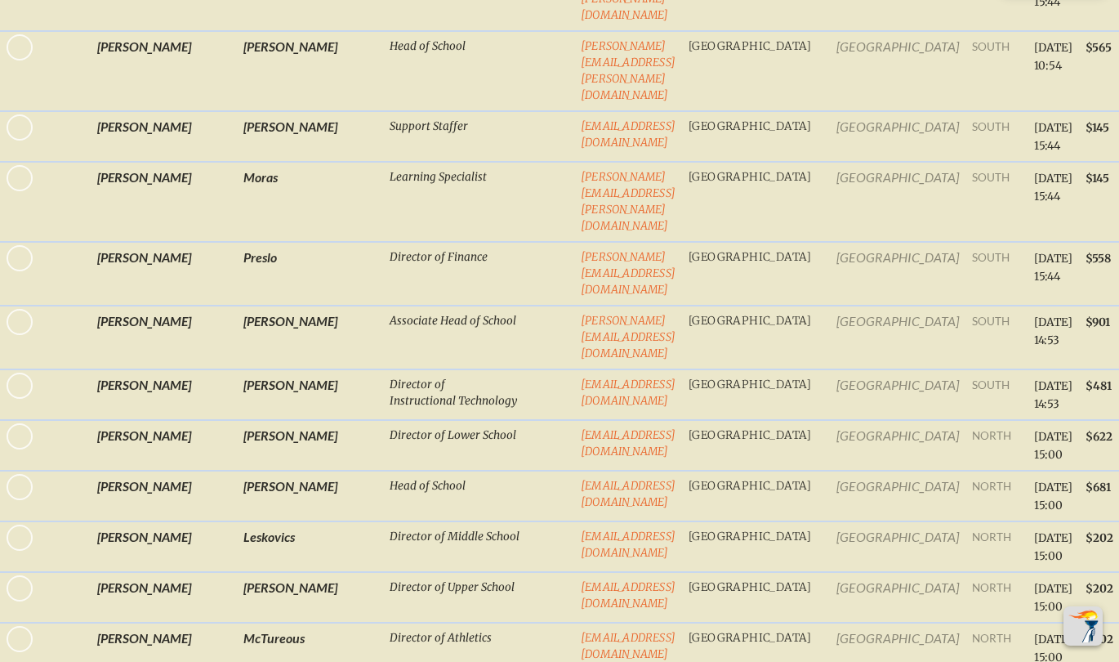
scroll to position [19216, 0]
